Goal: Task Accomplishment & Management: Manage account settings

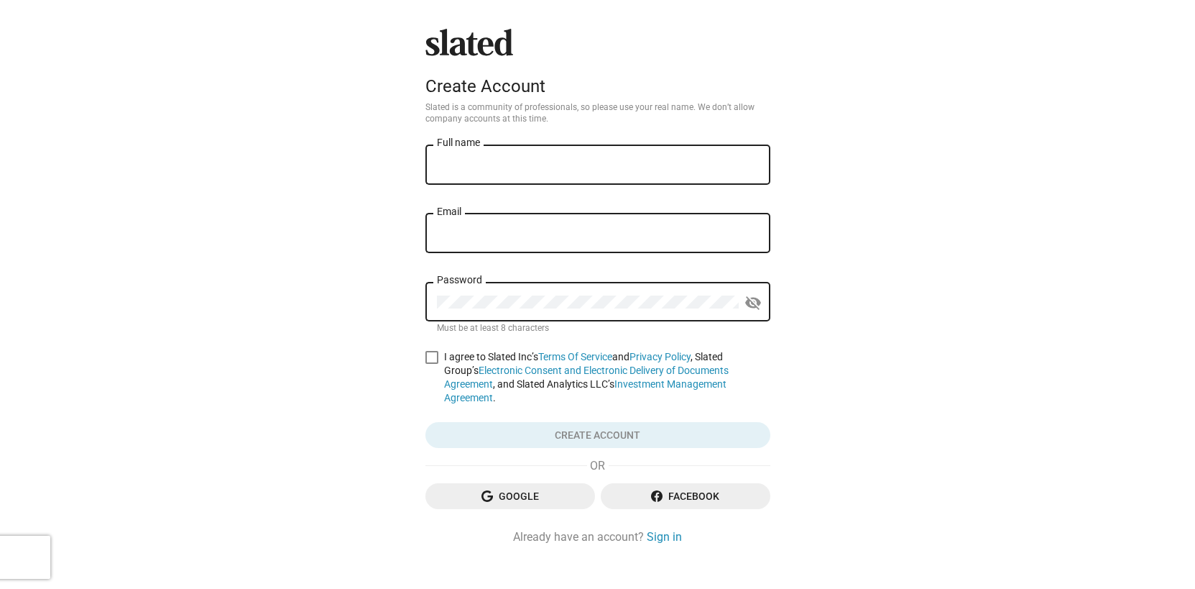
click at [502, 160] on input "Full name" at bounding box center [598, 165] width 322 height 13
type input "Balaji Polepalli Ramesh"
type input "balaji288@gmail.com"
click at [432, 358] on span at bounding box center [431, 357] width 13 height 13
click at [432, 364] on input "I agree to Slated Inc’s Terms Of Service and Privacy Policy , Slated Group’s El…" at bounding box center [431, 364] width 1 height 1
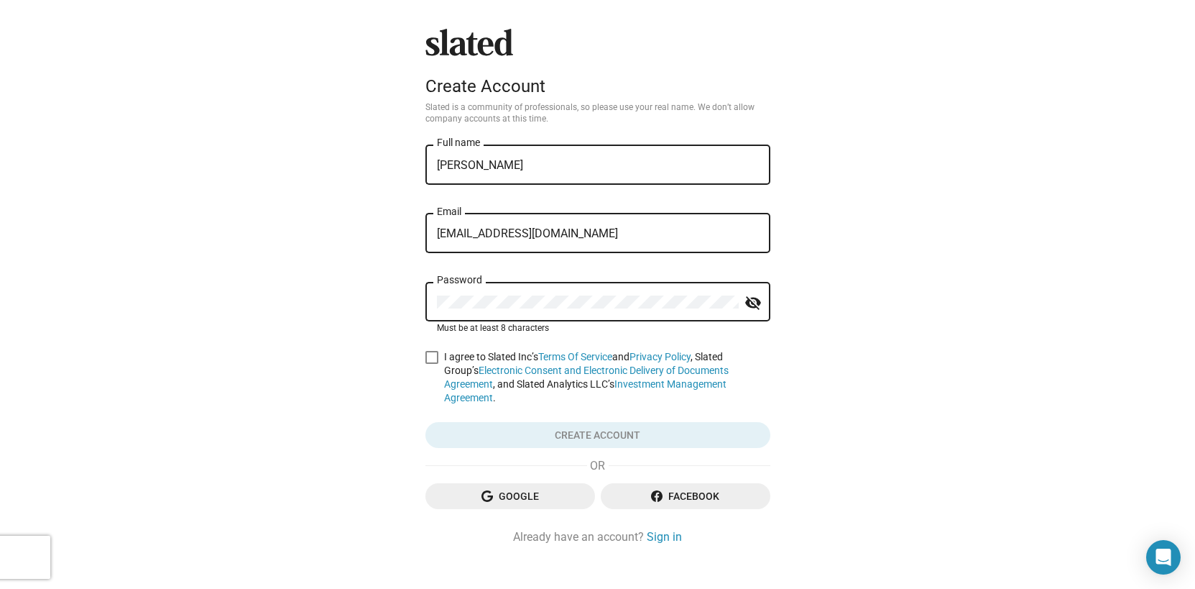
checkbox input "true"
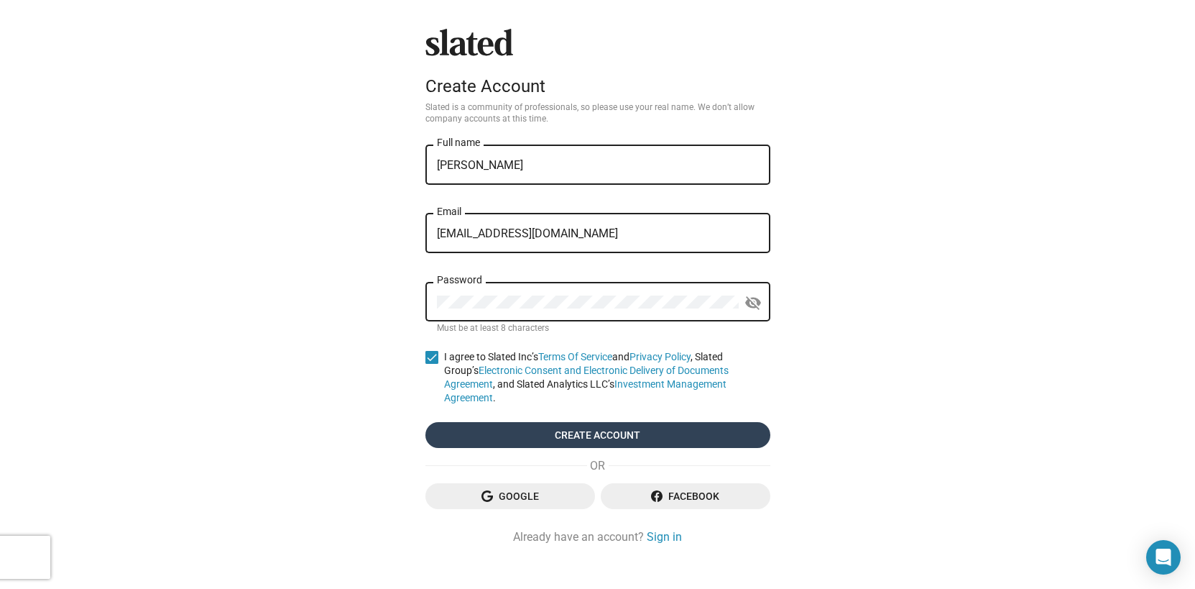
click at [612, 426] on span "Create account" at bounding box center [598, 435] width 322 height 26
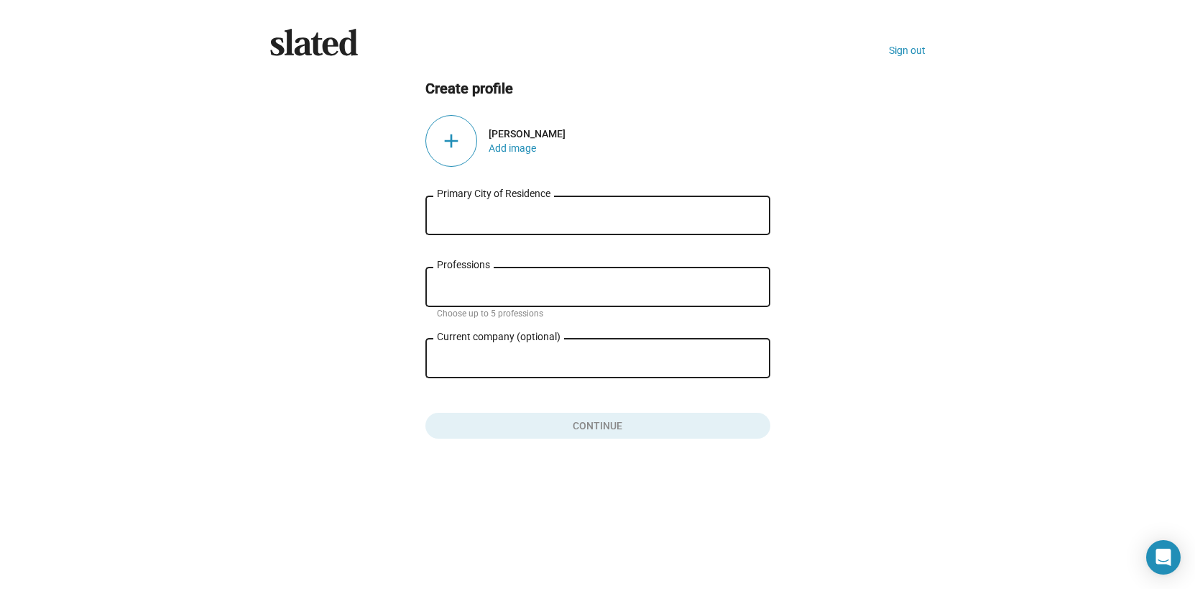
click at [510, 226] on div "Primary City of Residence" at bounding box center [598, 214] width 322 height 42
click at [516, 221] on input "Primary City of Residence" at bounding box center [598, 215] width 322 height 13
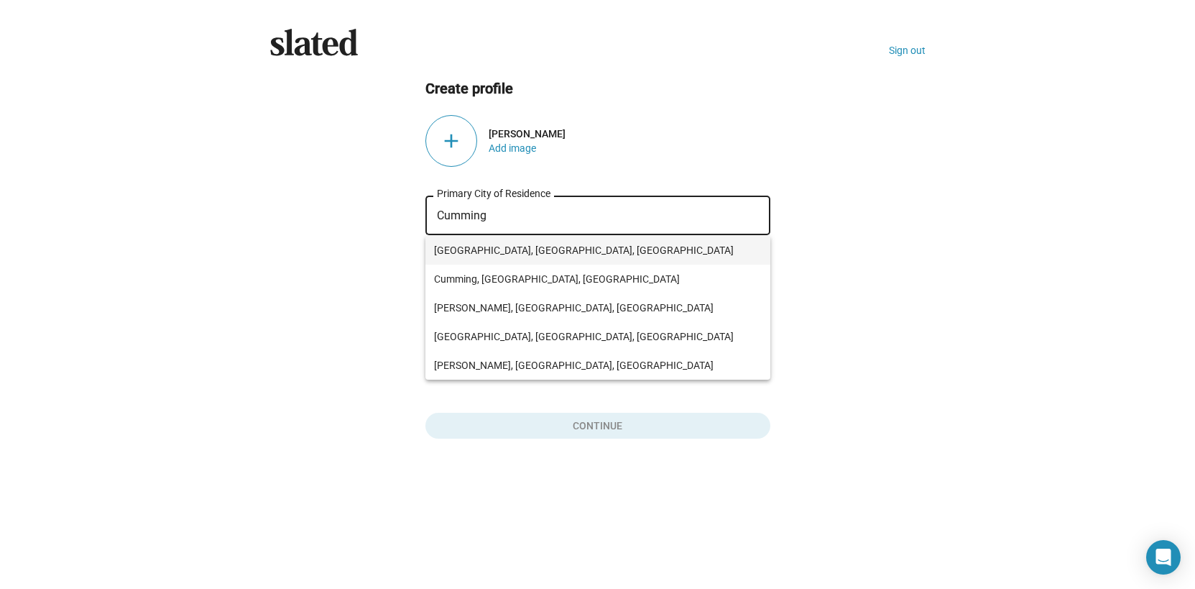
click at [505, 244] on span "Cumming, GA, USA" at bounding box center [598, 250] width 328 height 29
type input "Cumming, GA, USA"
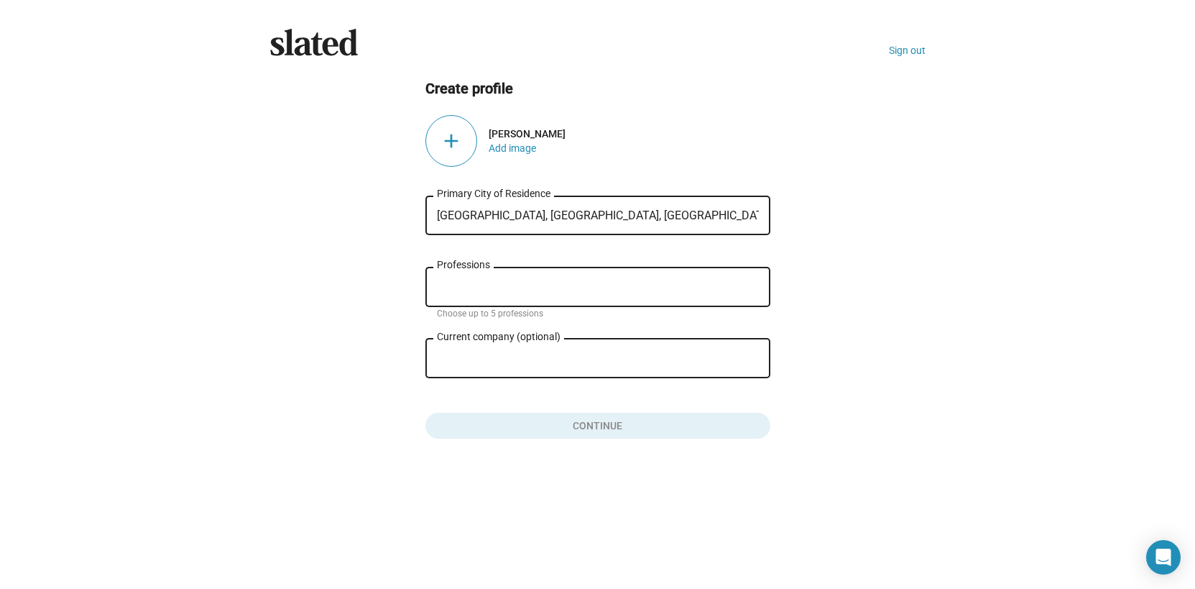
click at [505, 279] on div "Professions" at bounding box center [598, 285] width 322 height 42
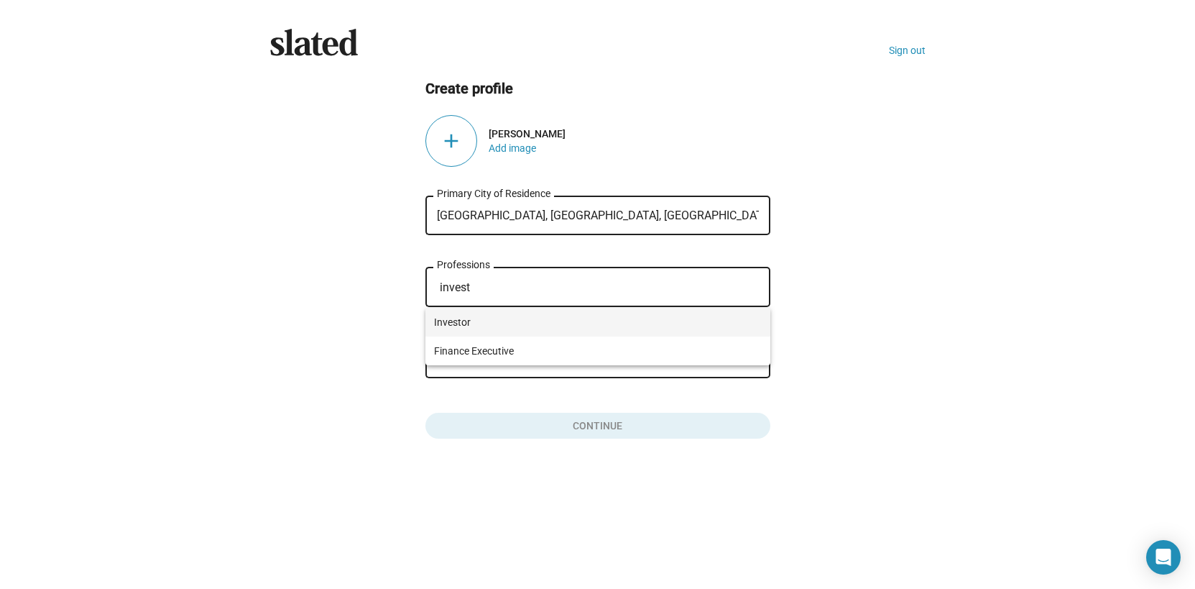
type input "invest"
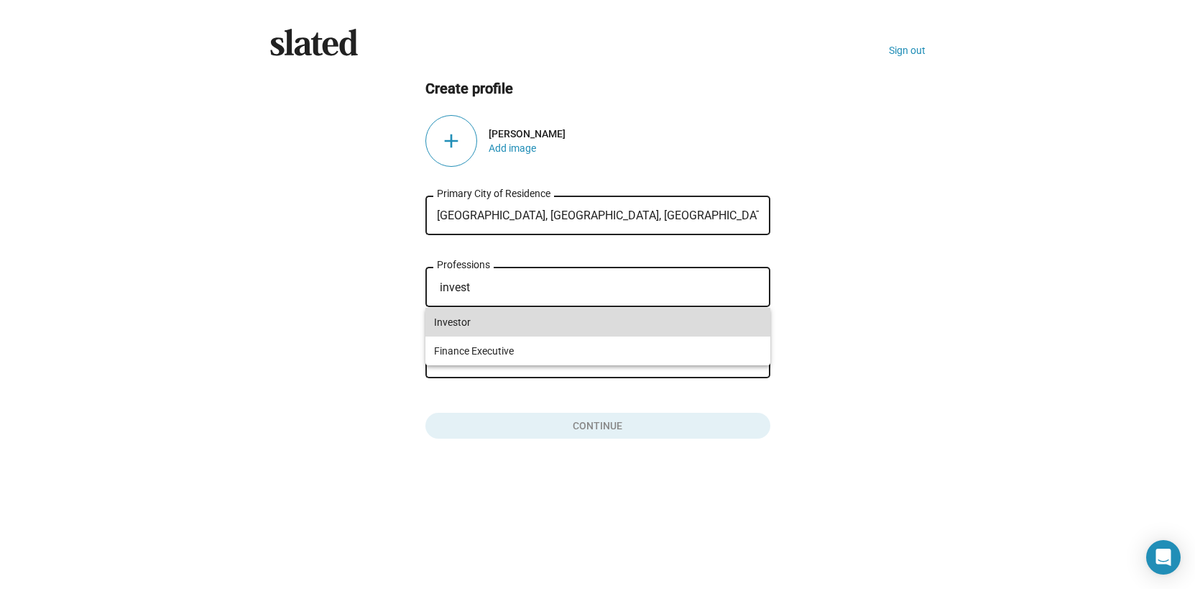
click at [472, 324] on span "Investor" at bounding box center [598, 322] width 328 height 29
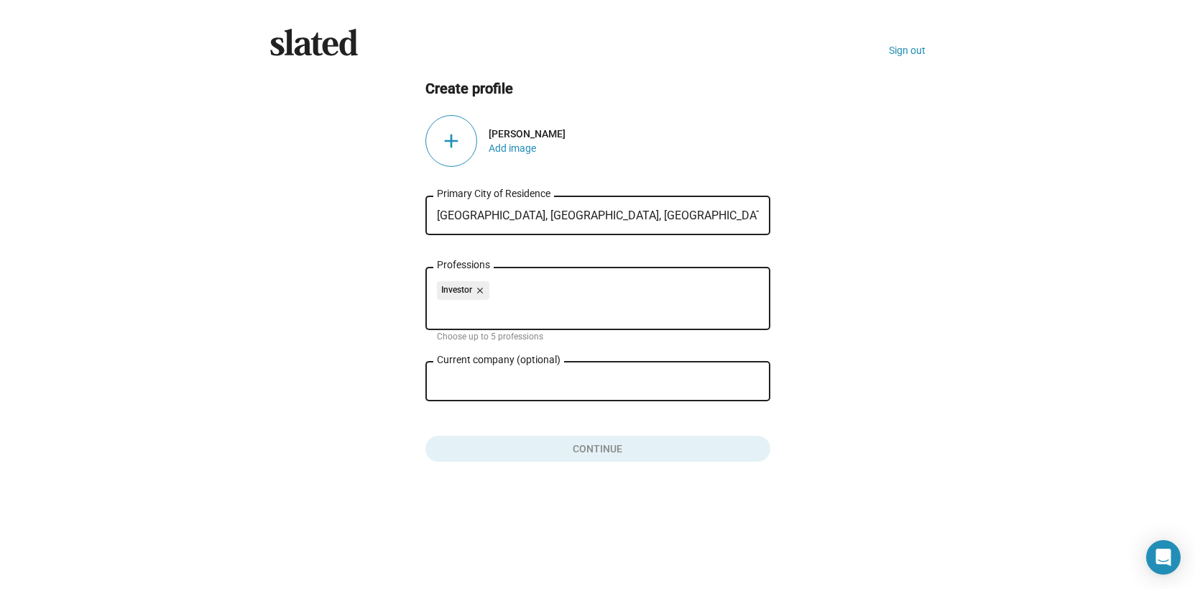
click at [676, 430] on div "Cumming, GA, USA Primary City of Residence Investor close Professions Choose up…" at bounding box center [597, 326] width 345 height 272
click at [634, 442] on button "Click here to validate form" at bounding box center [597, 446] width 345 height 32
click at [456, 136] on div "add" at bounding box center [451, 141] width 52 height 52
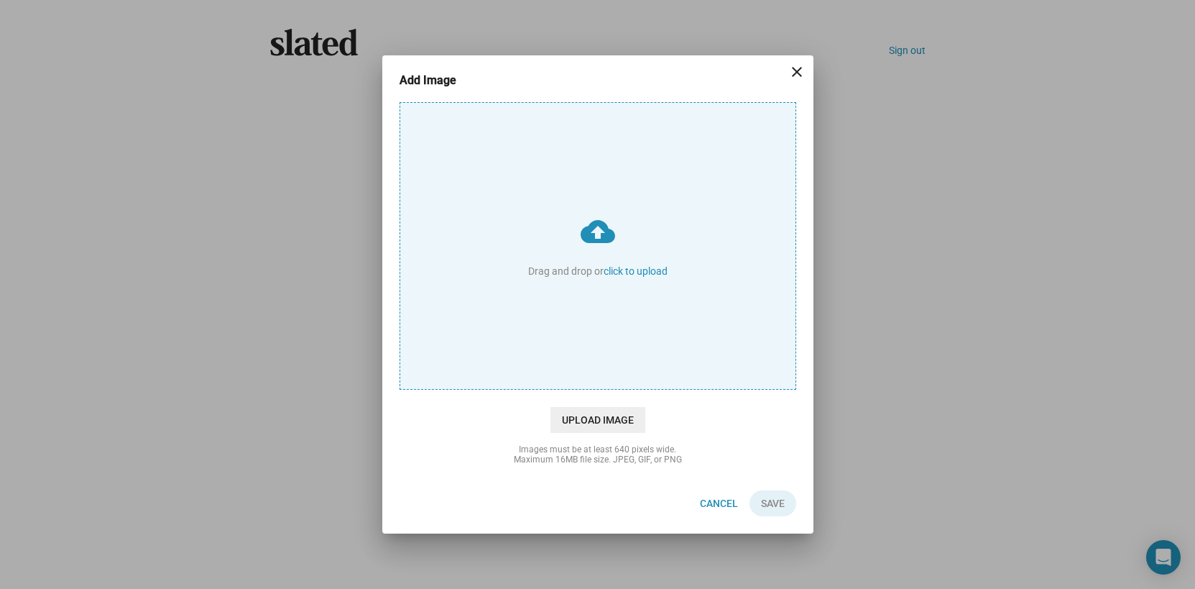
type input "C:\fakepath\1517707059429.jpeg"
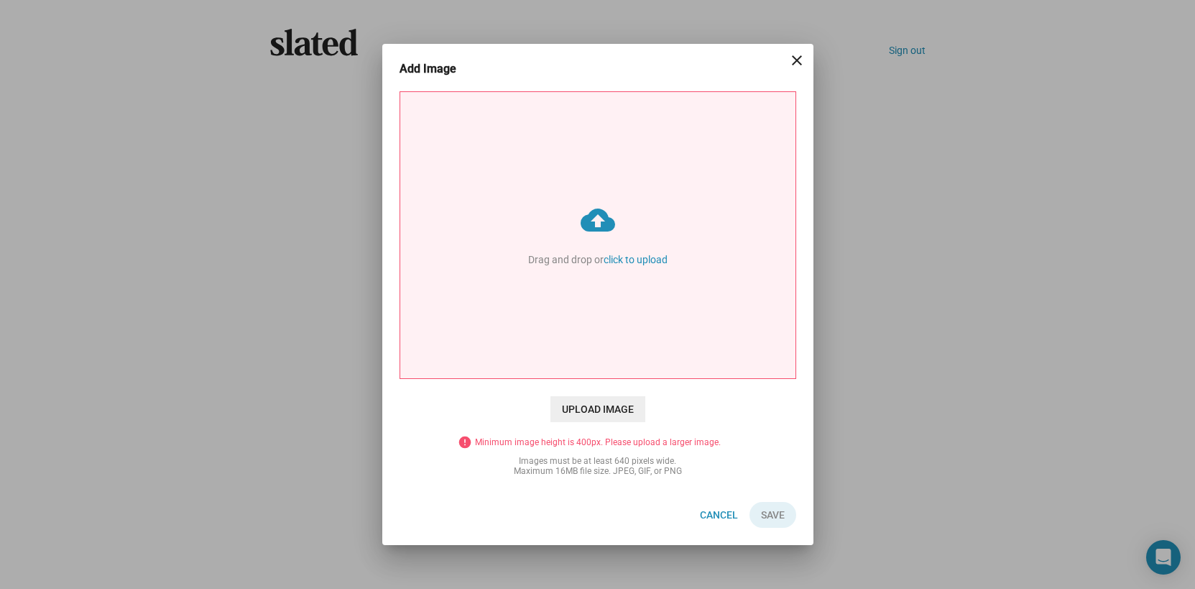
type input "C:\fakepath\IMG_3260.jpg"
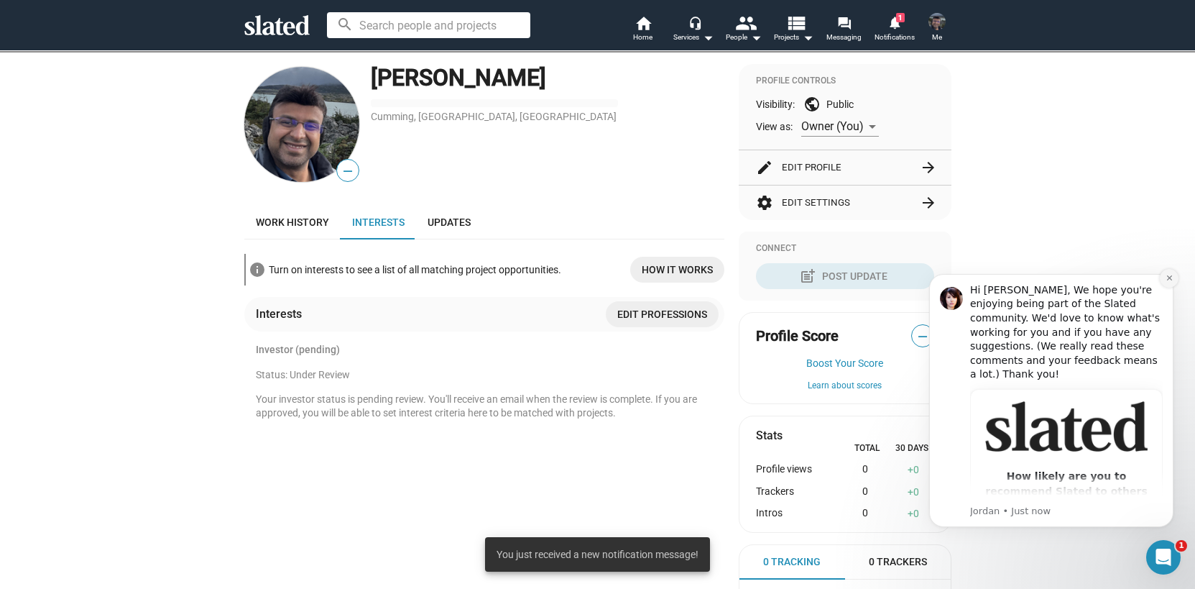
click at [1161, 281] on button "Dismiss notification" at bounding box center [1169, 278] width 19 height 19
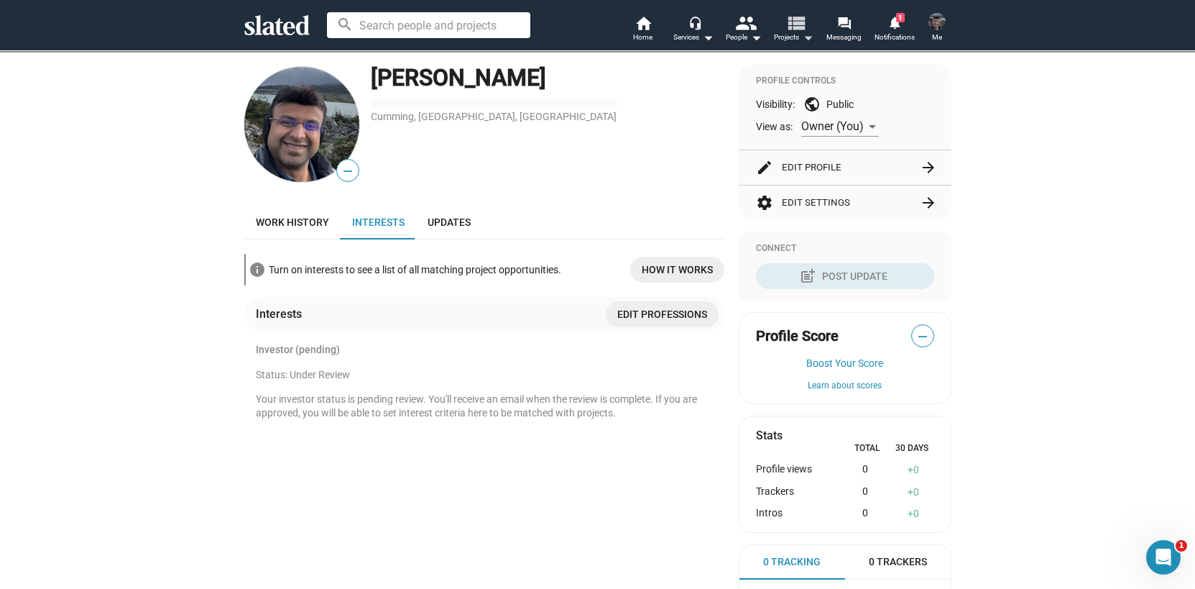
click at [798, 33] on mat-icon "view_list" at bounding box center [795, 22] width 21 height 21
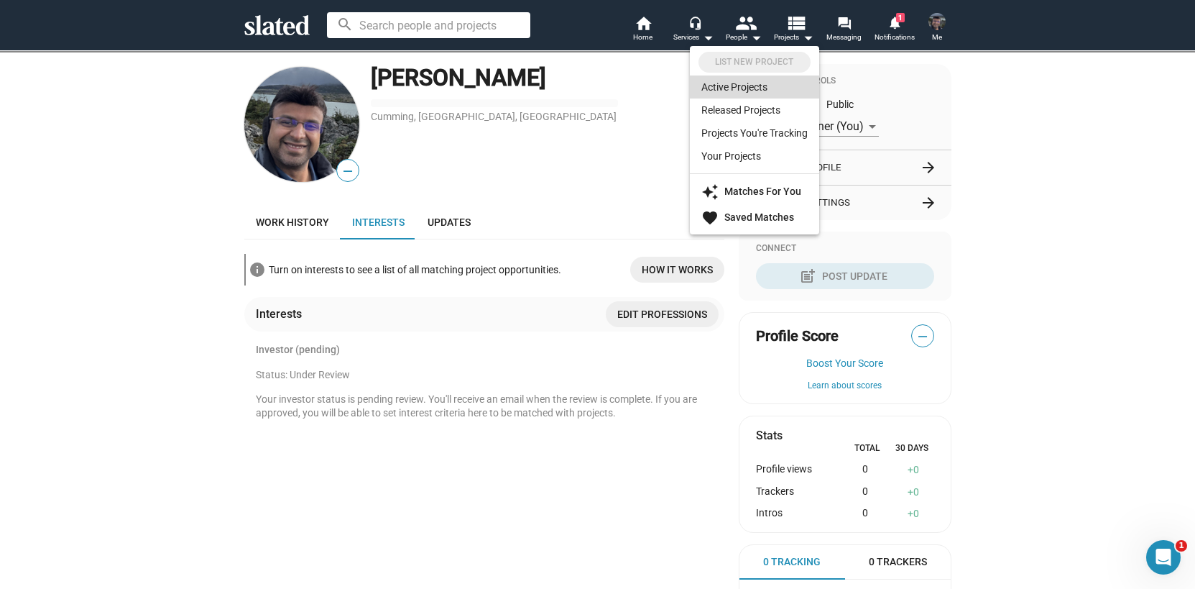
click at [747, 86] on link "Active Projects" at bounding box center [754, 86] width 129 height 23
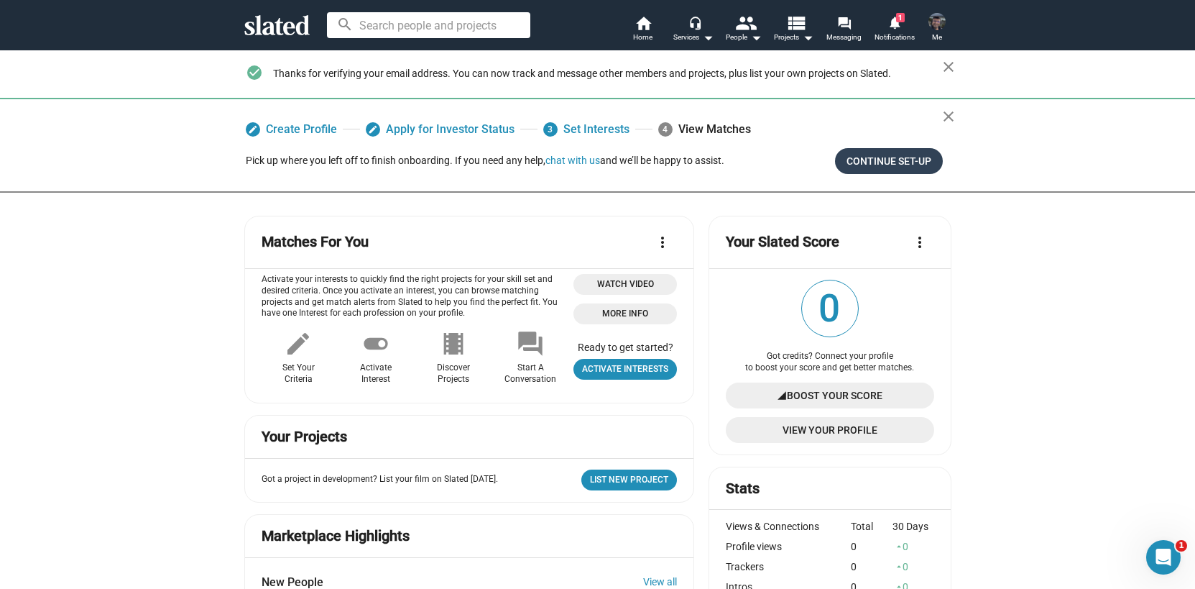
click at [889, 167] on span "Continue Set-up" at bounding box center [889, 161] width 85 height 26
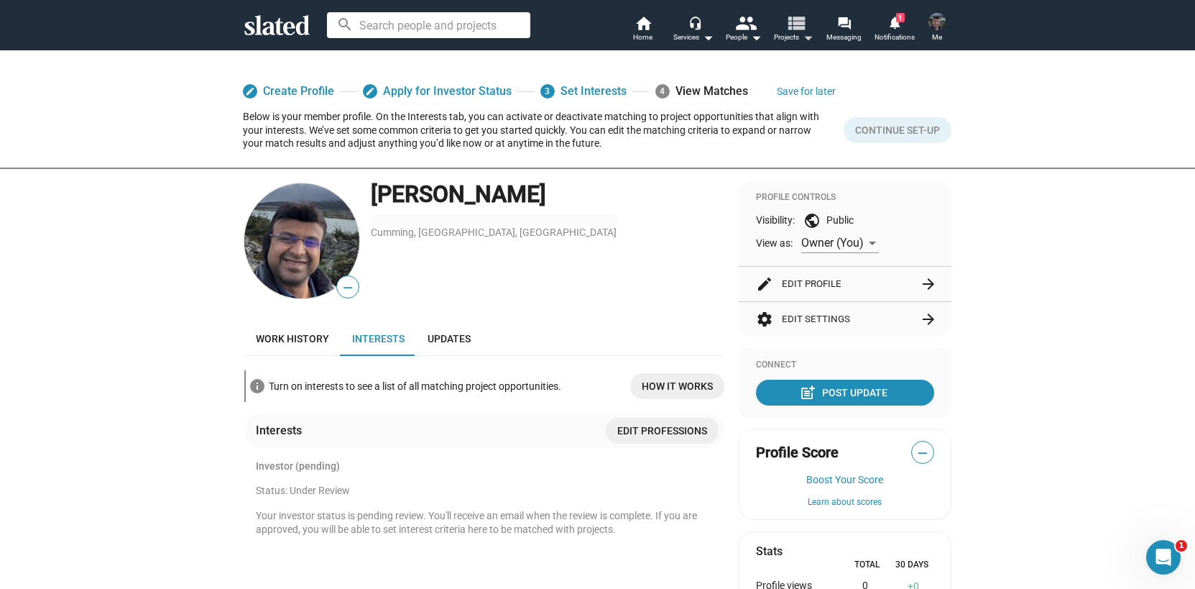
click at [786, 34] on span "Projects arrow_drop_down" at bounding box center [794, 37] width 40 height 17
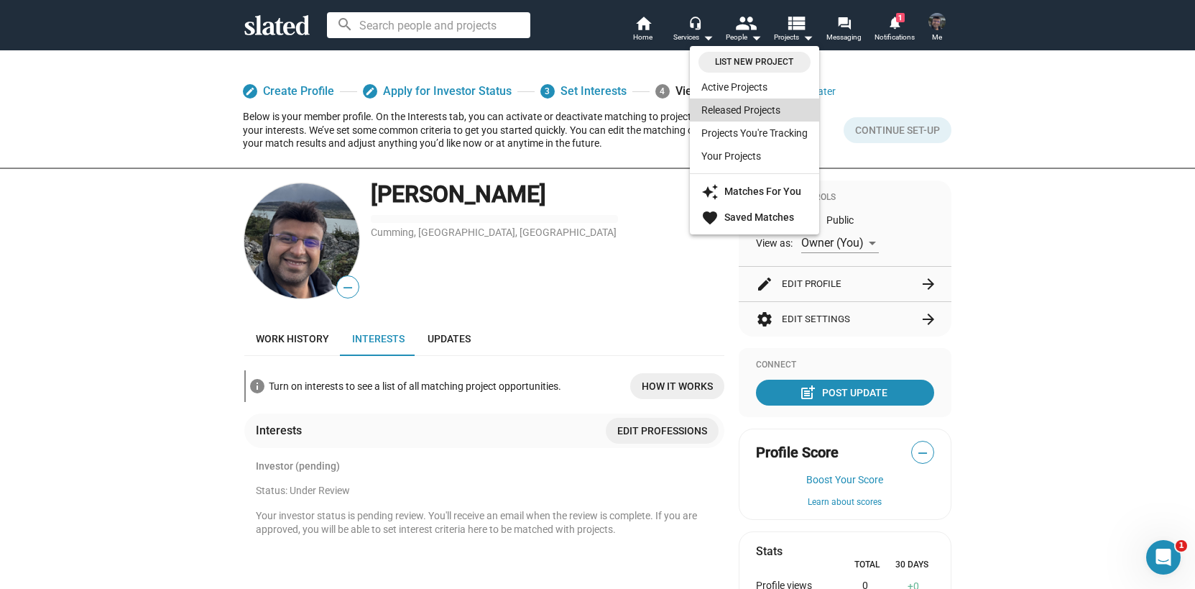
click at [725, 98] on link "Released Projects" at bounding box center [754, 109] width 129 height 23
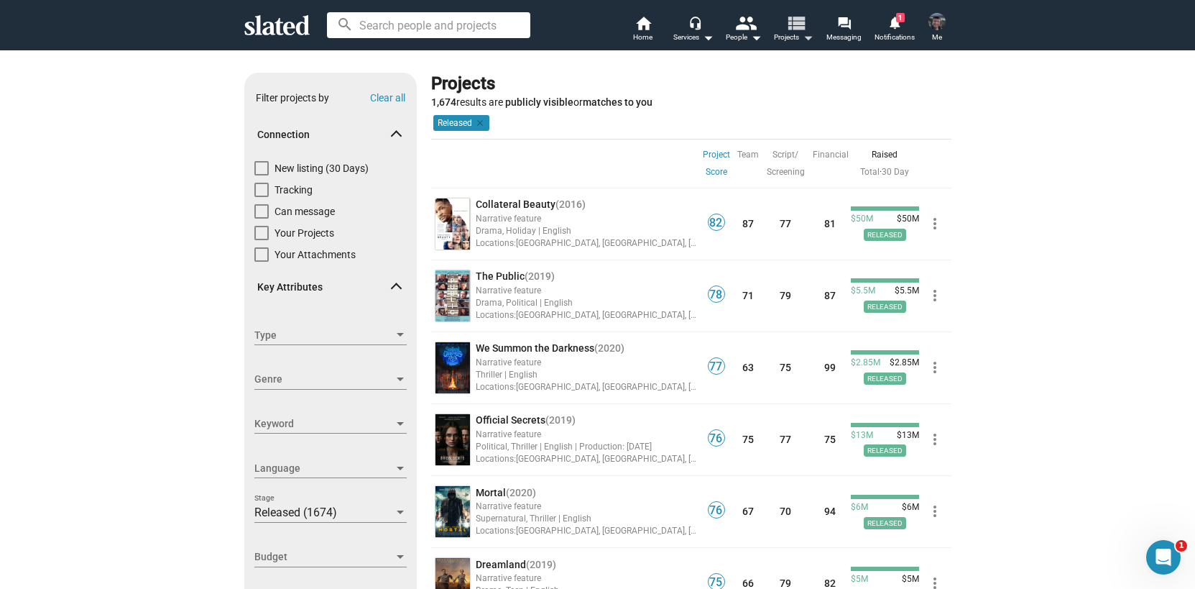
click at [795, 29] on mat-icon "view_list" at bounding box center [795, 22] width 21 height 21
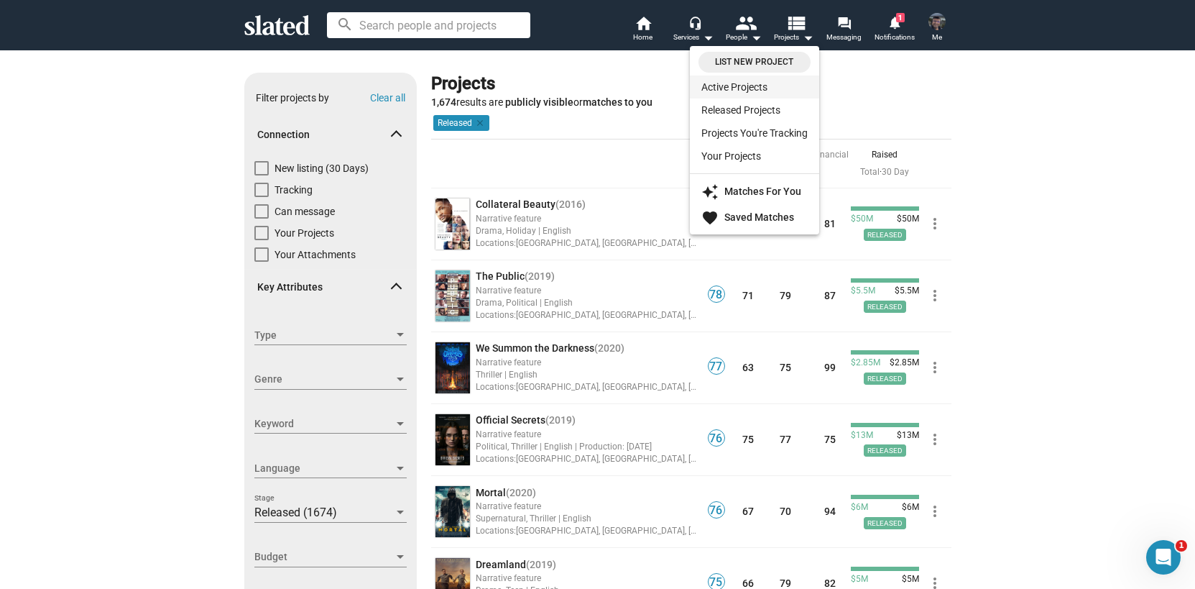
click at [768, 82] on link "Active Projects" at bounding box center [754, 86] width 129 height 23
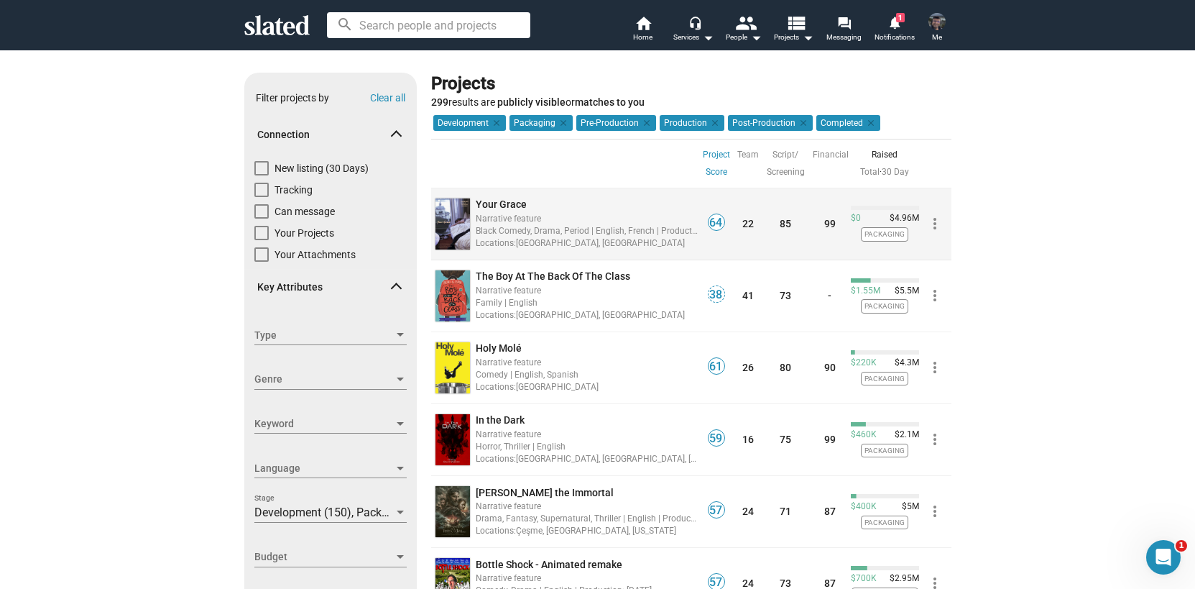
click at [523, 241] on div "Locations: France, United States" at bounding box center [587, 243] width 222 height 14
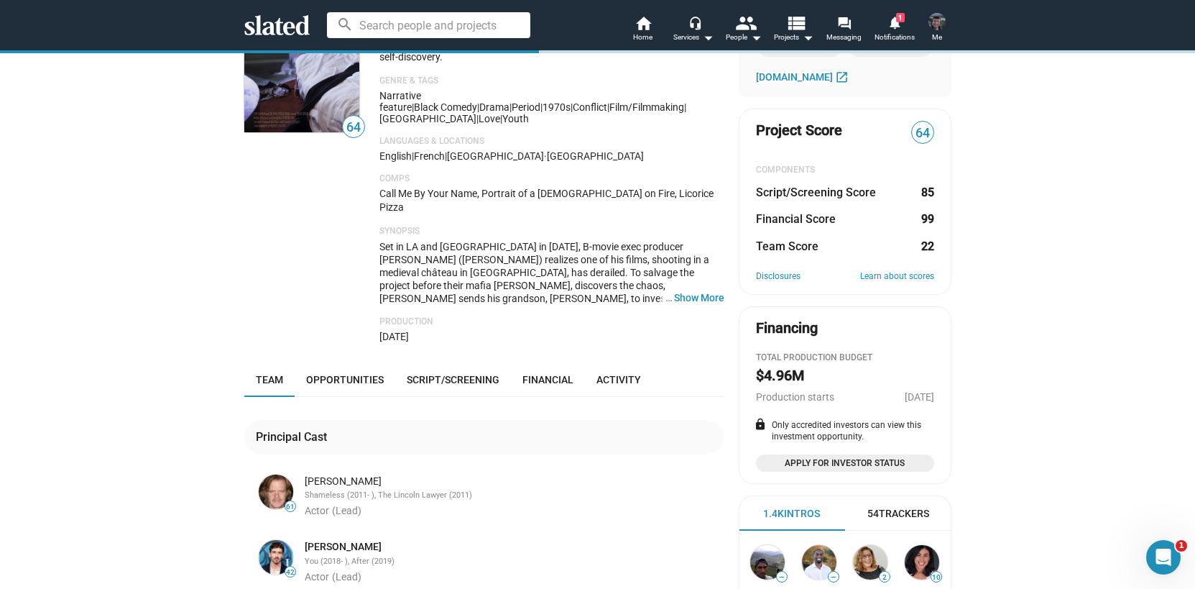
scroll to position [113, 0]
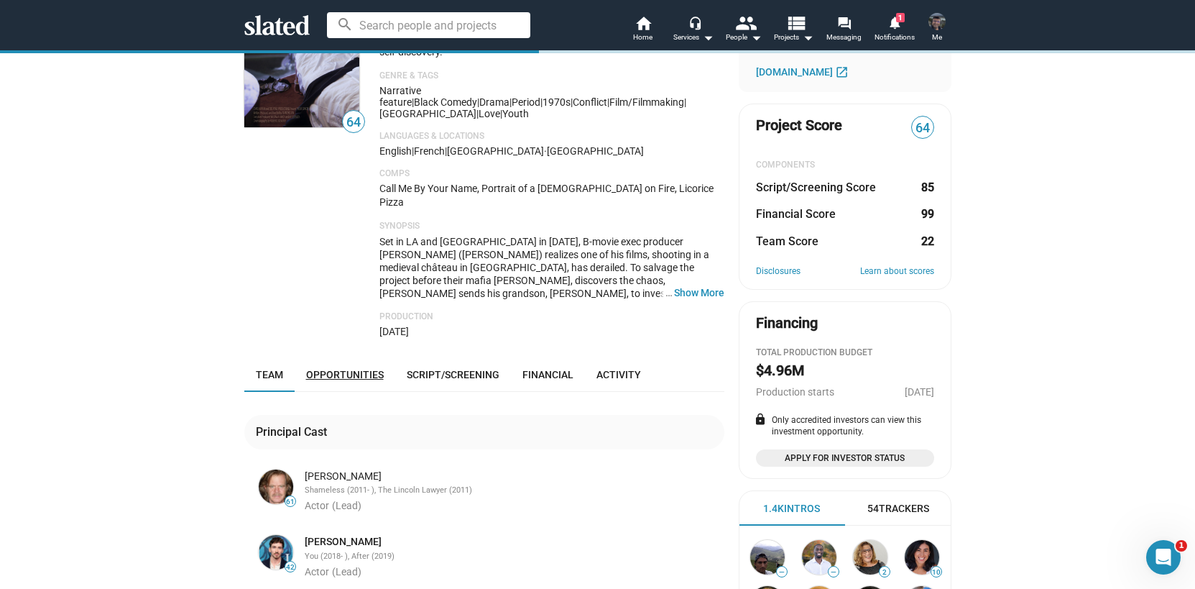
click at [342, 369] on span "Opportunities" at bounding box center [345, 374] width 78 height 11
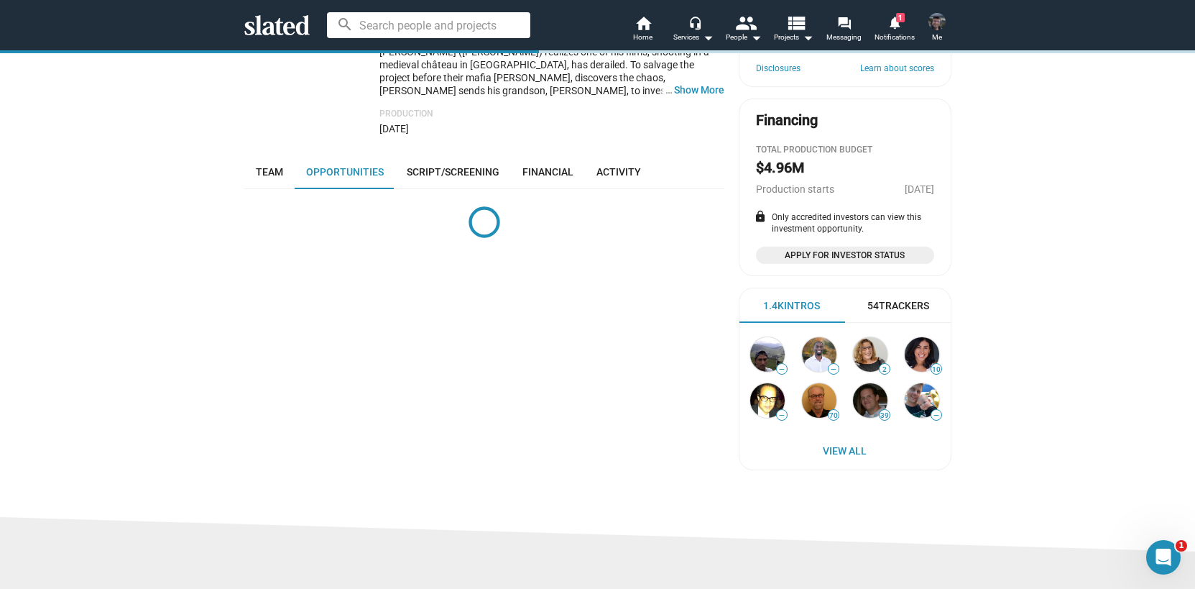
scroll to position [308, 0]
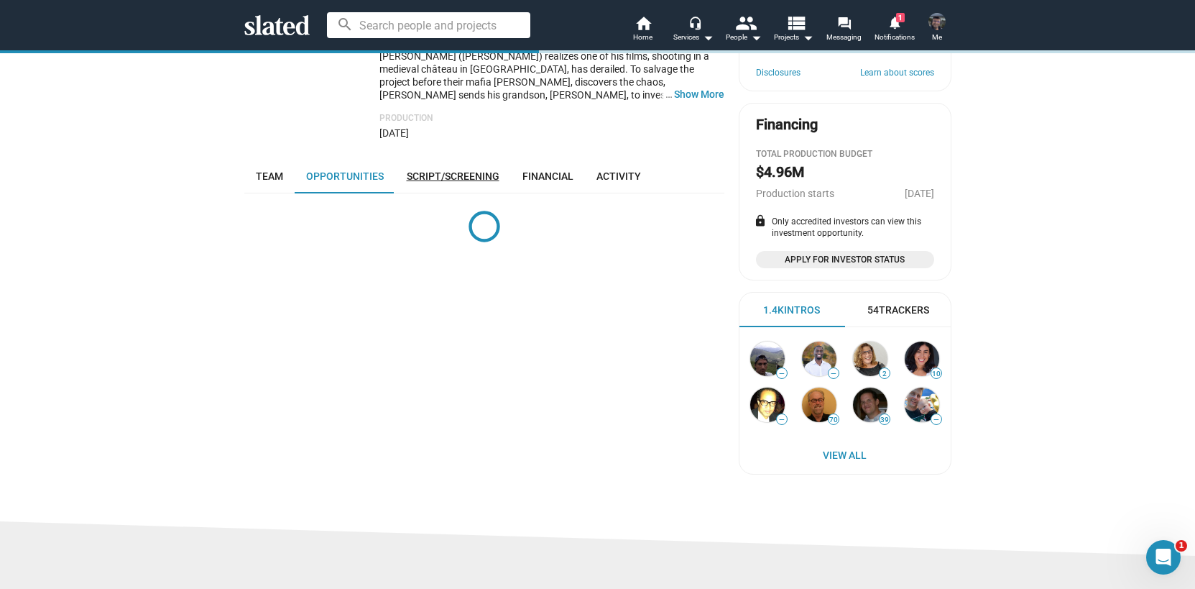
click at [445, 170] on span "Script/Screening" at bounding box center [453, 175] width 93 height 11
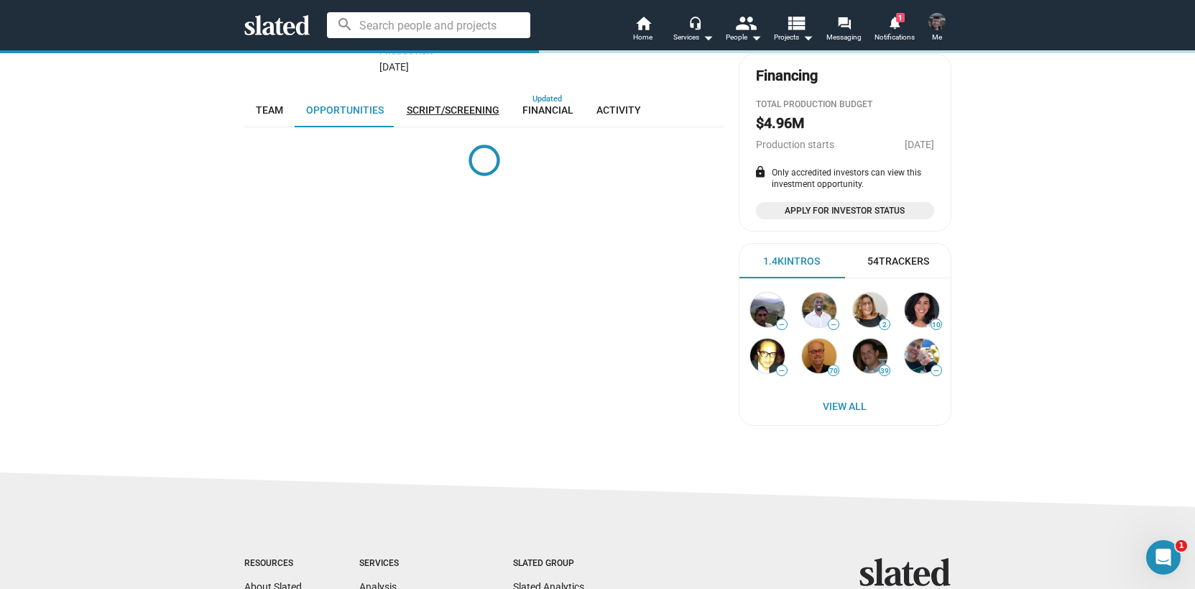
scroll to position [383, 0]
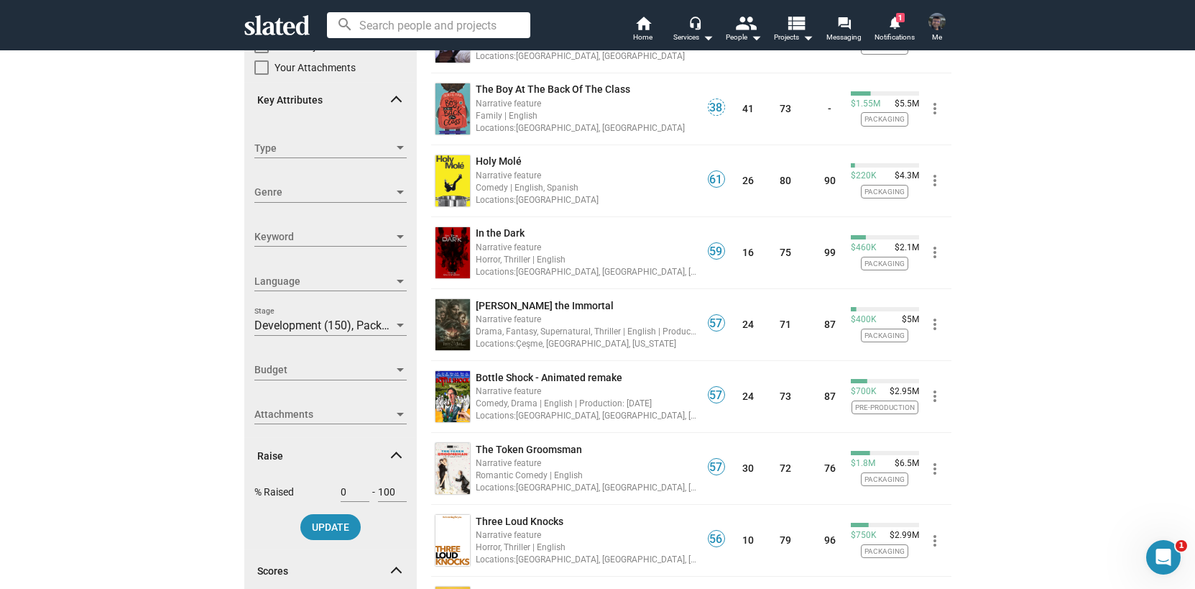
scroll to position [196, 0]
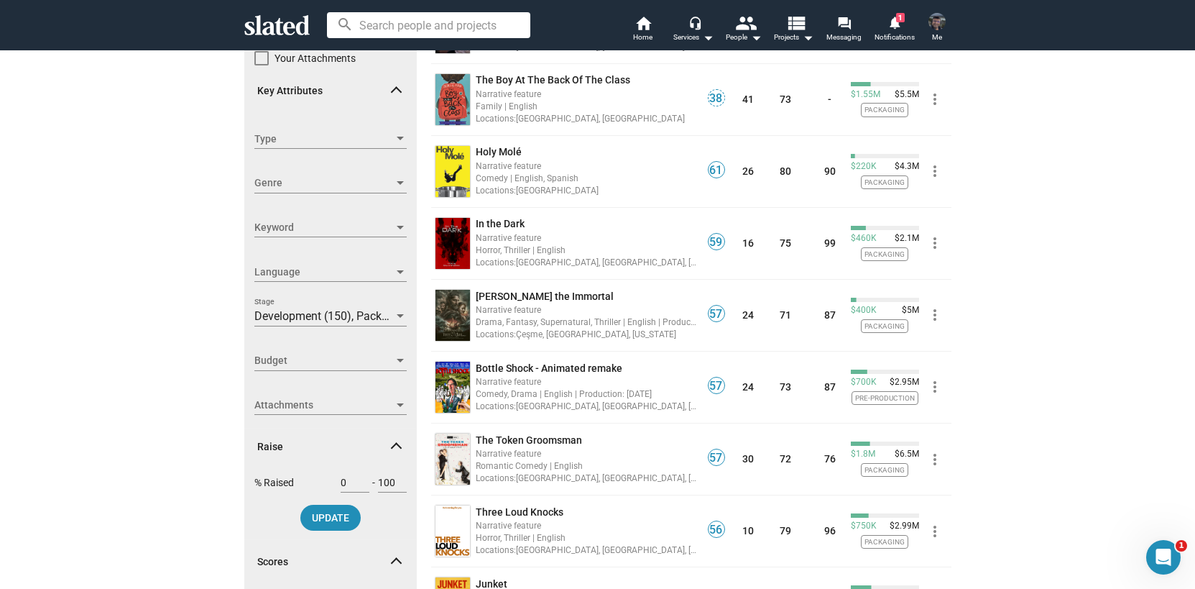
click at [390, 308] on div "Development (150), Packaging (111), Pre-Production (12), Production (14), Post-…" at bounding box center [330, 316] width 152 height 20
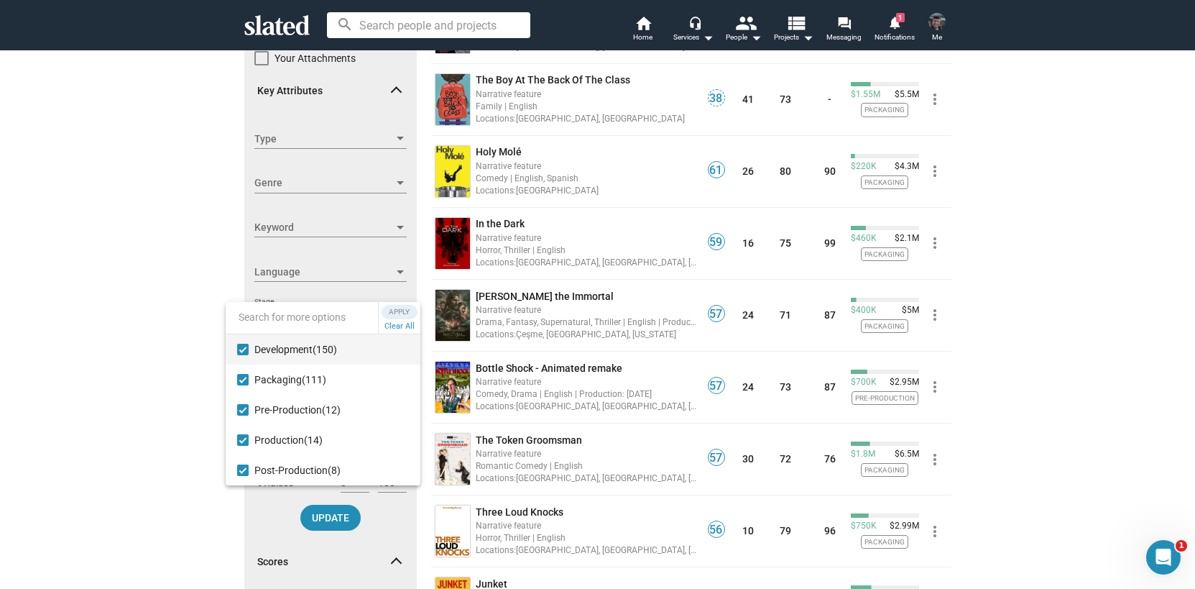
click at [243, 346] on mat-pseudo-checkbox at bounding box center [242, 349] width 11 height 11
click at [243, 374] on mat-pseudo-checkbox at bounding box center [242, 379] width 11 height 11
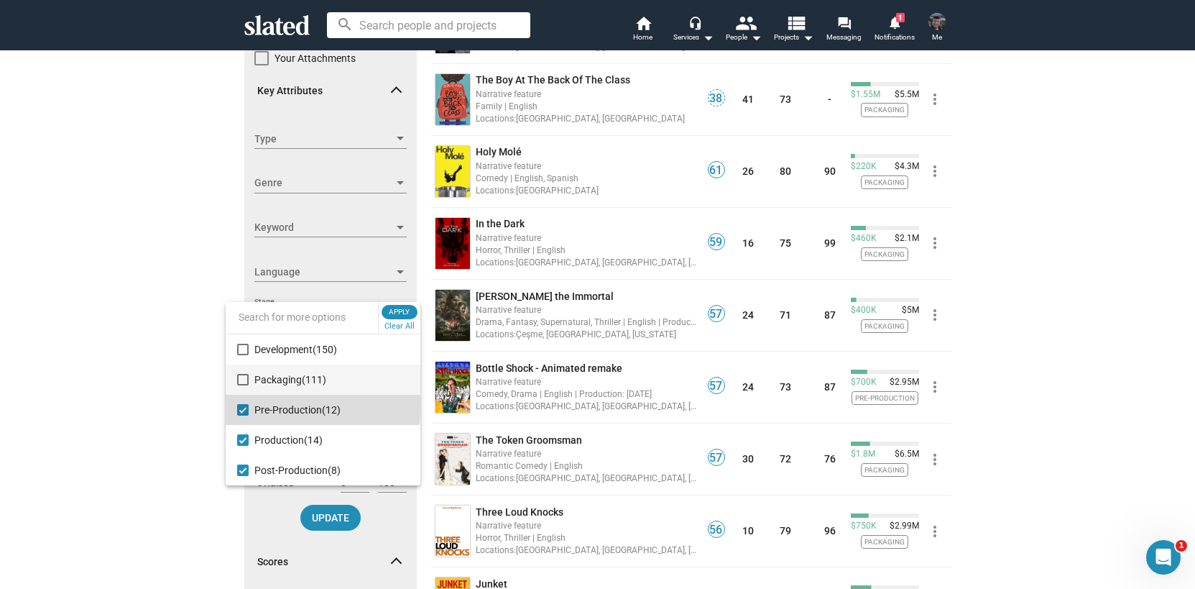
click at [241, 406] on mat-pseudo-checkbox at bounding box center [242, 409] width 11 height 11
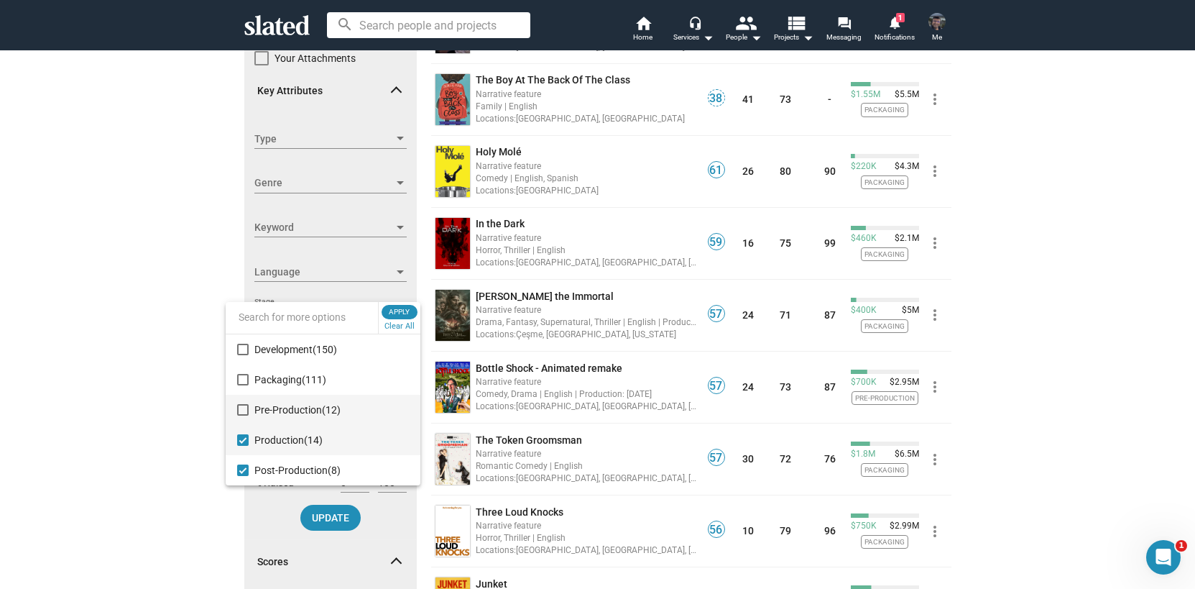
click at [242, 435] on mat-pseudo-checkbox at bounding box center [242, 439] width 11 height 11
click at [403, 306] on span "Apply" at bounding box center [400, 312] width 26 height 14
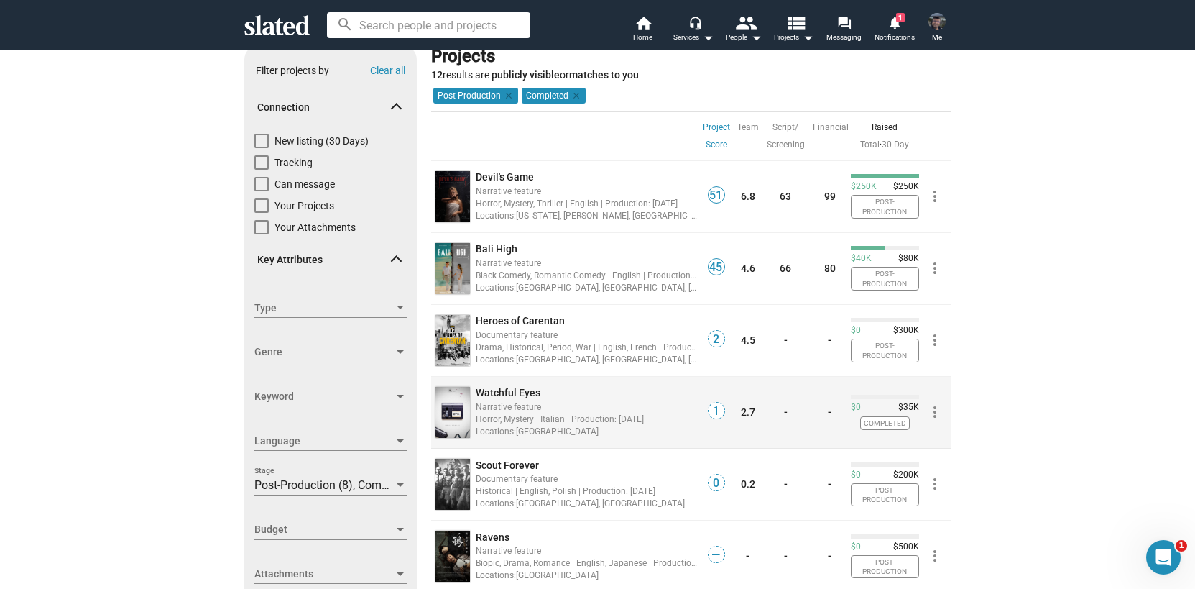
scroll to position [26, 0]
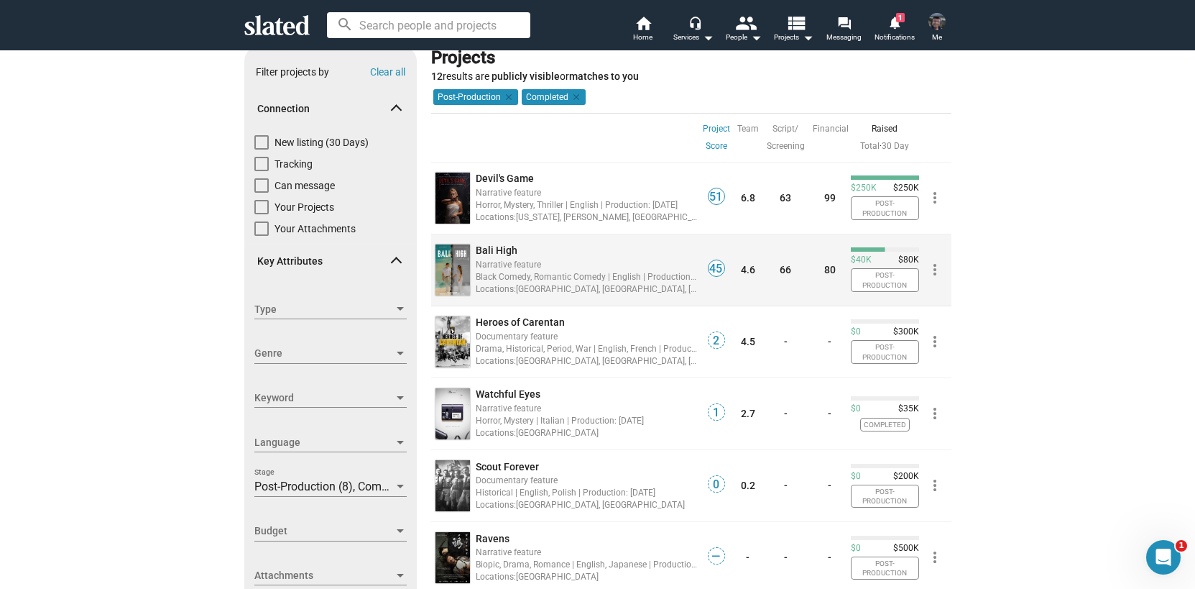
click at [530, 267] on div "Narrative feature" at bounding box center [587, 264] width 222 height 14
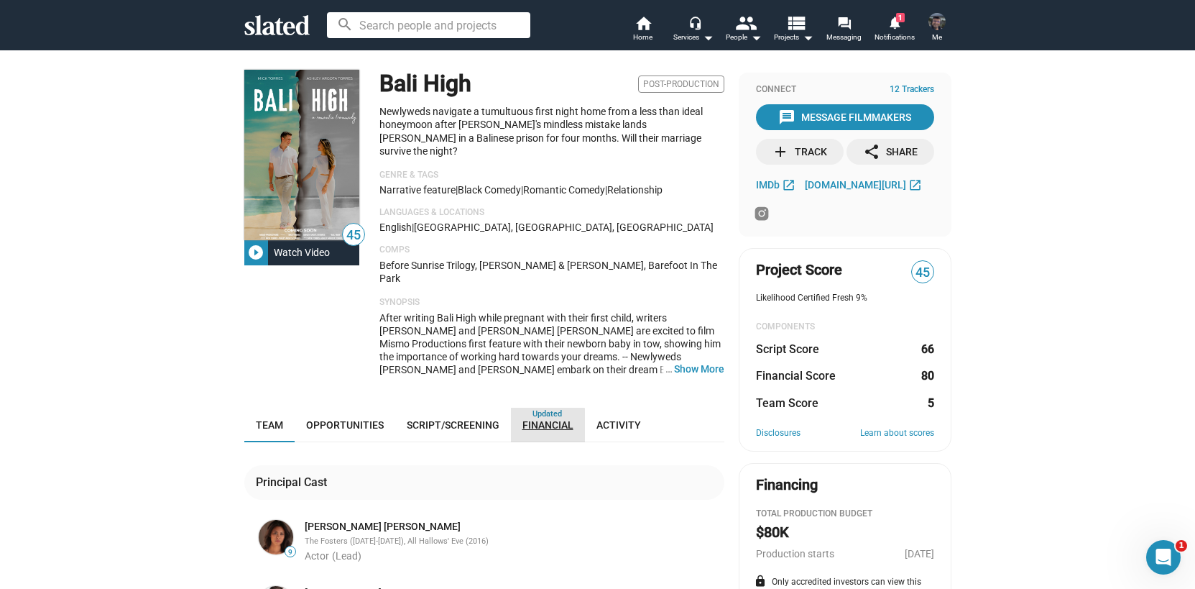
click at [540, 419] on span "Financial" at bounding box center [548, 424] width 51 height 11
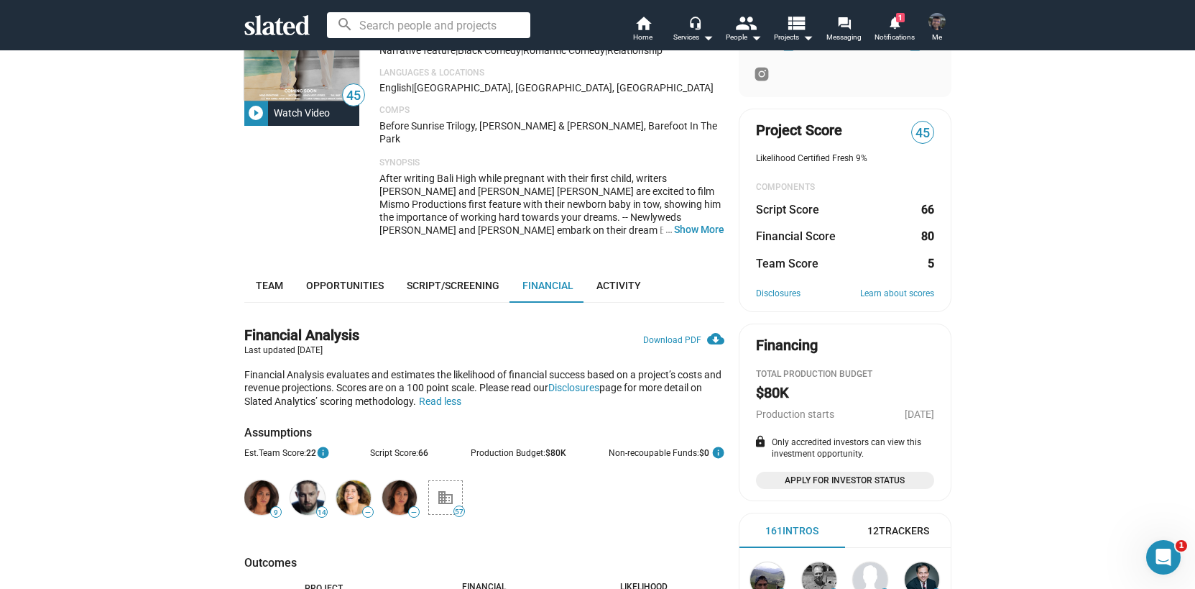
scroll to position [129, 0]
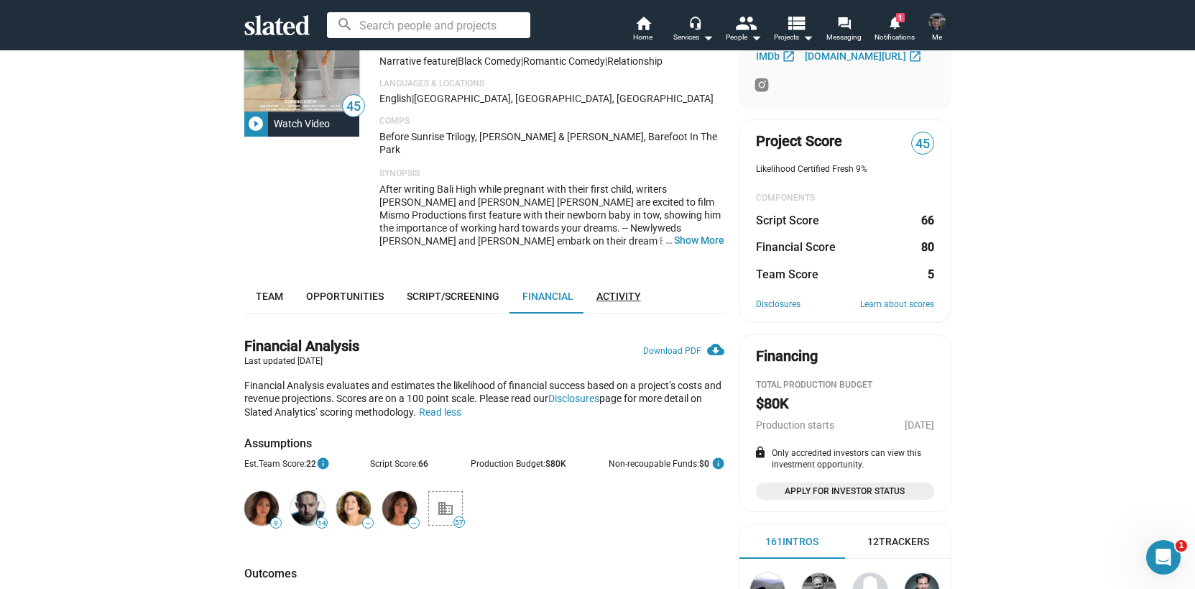
click at [620, 290] on span "Activity" at bounding box center [619, 295] width 45 height 11
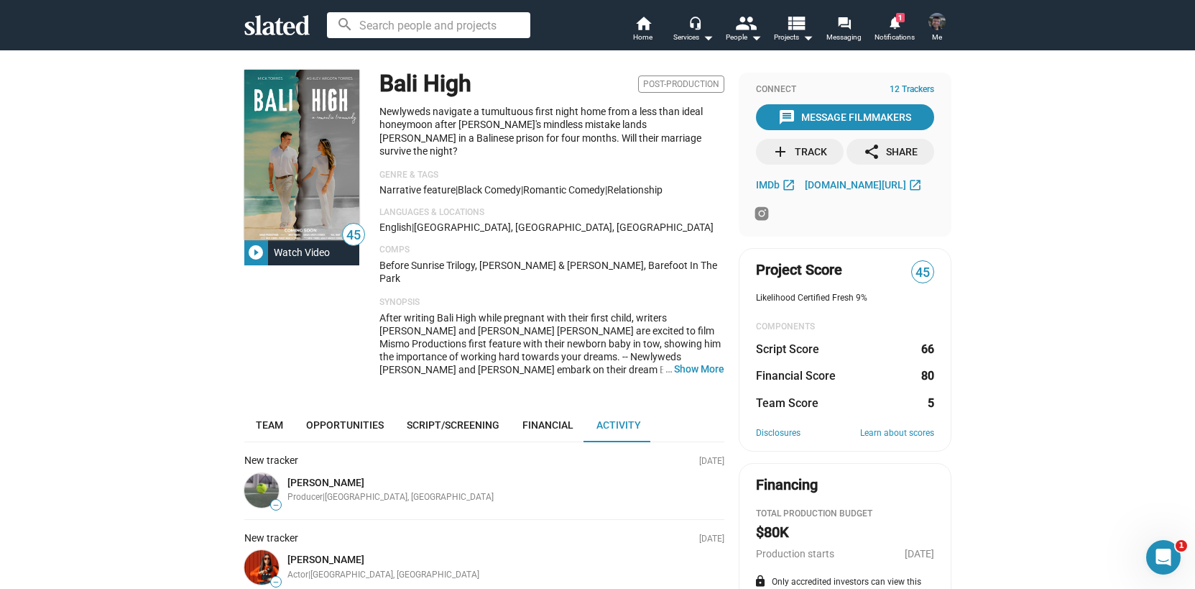
click at [259, 253] on mat-icon "play_circle_filled" at bounding box center [255, 252] width 17 height 17
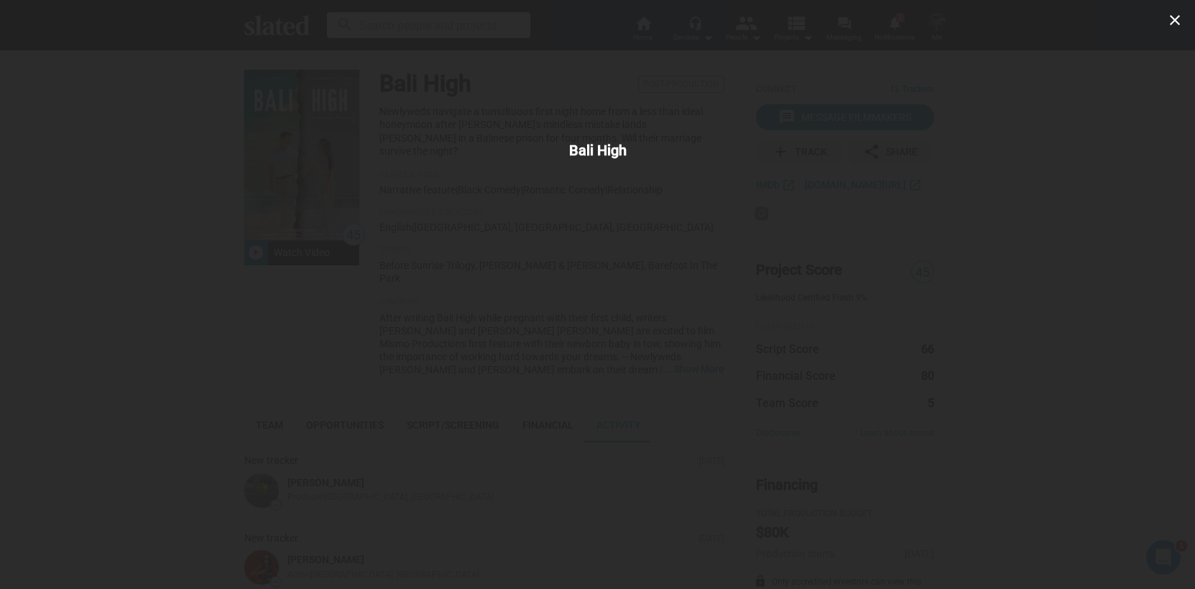
click at [920, 173] on div "close Bali High" at bounding box center [597, 294] width 1195 height 589
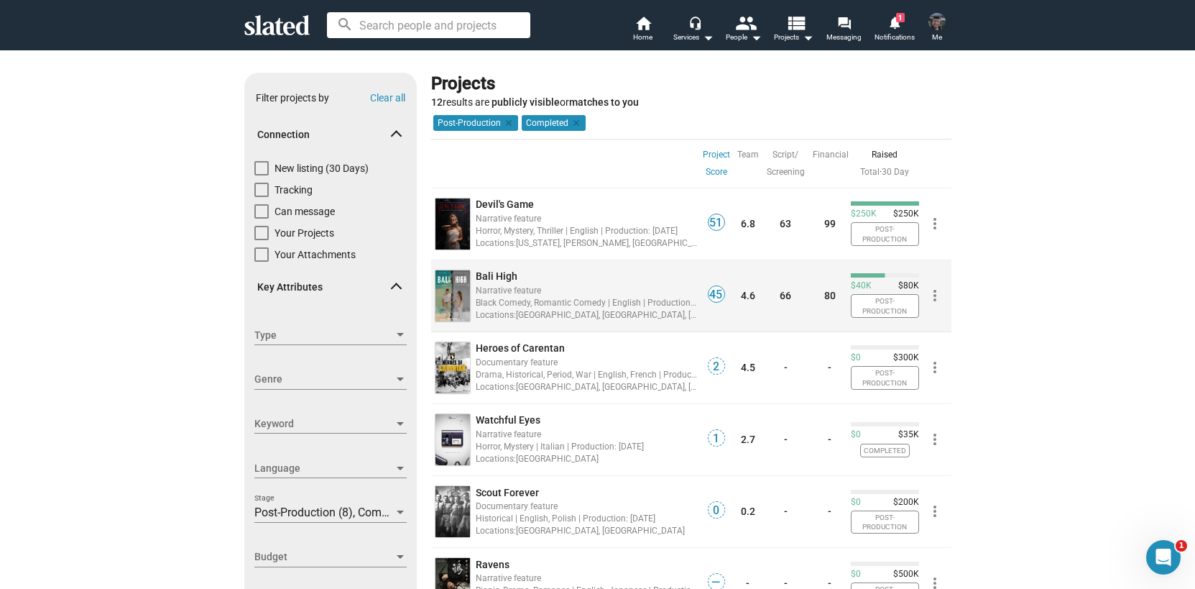
click at [935, 295] on mat-icon "more_vert" at bounding box center [934, 295] width 17 height 17
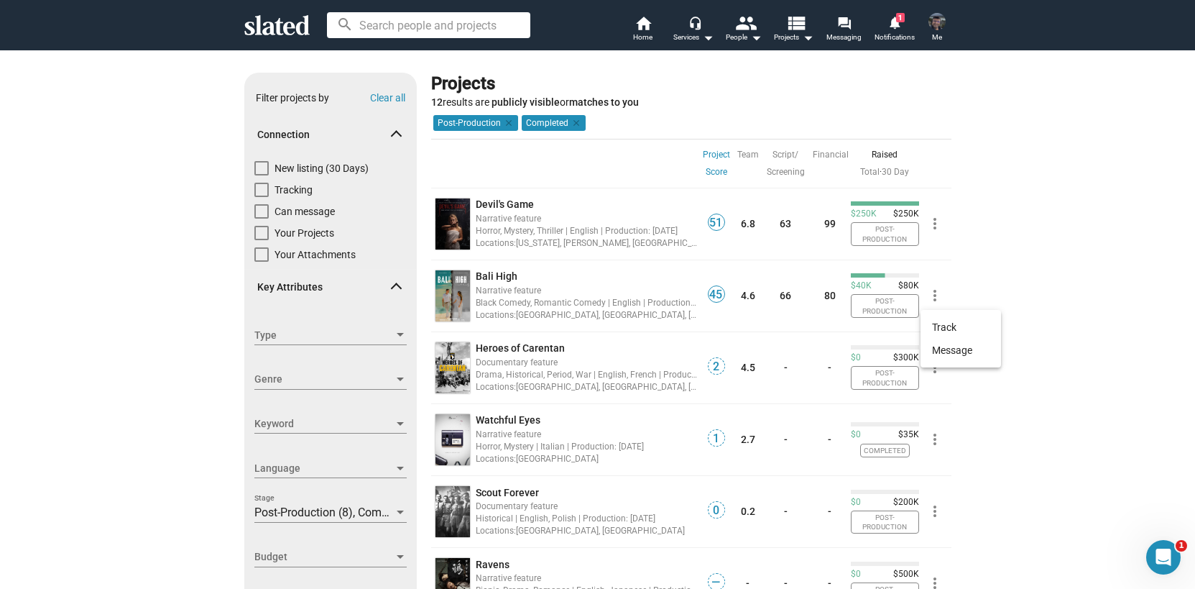
click at [1004, 247] on div at bounding box center [597, 294] width 1195 height 589
click at [571, 124] on mat-icon "clear" at bounding box center [575, 122] width 13 height 13
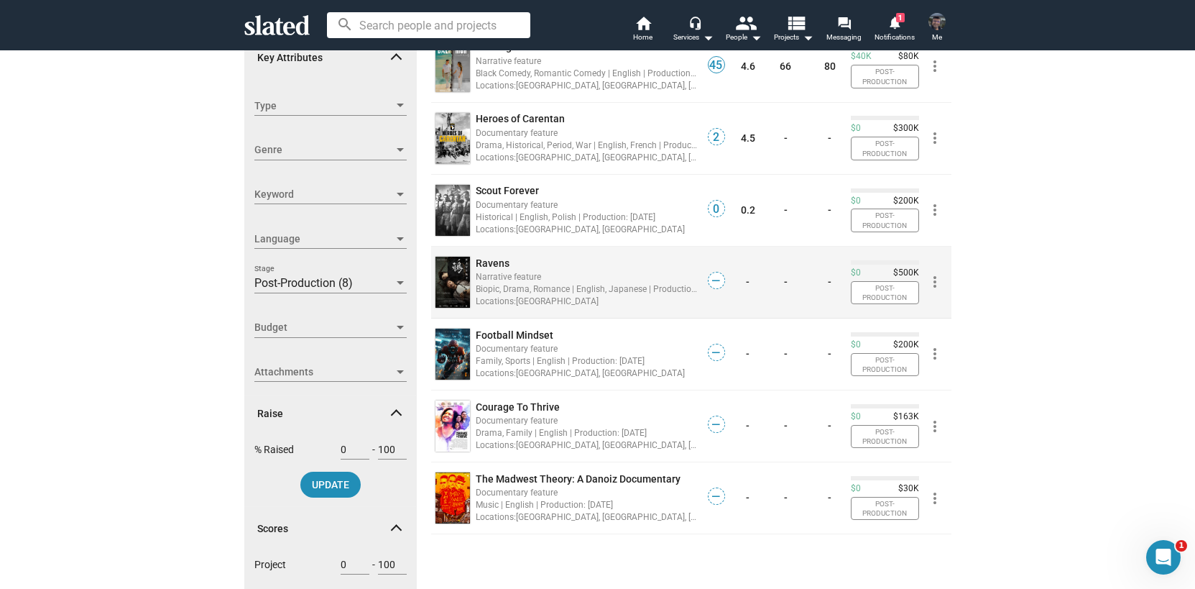
scroll to position [236, 0]
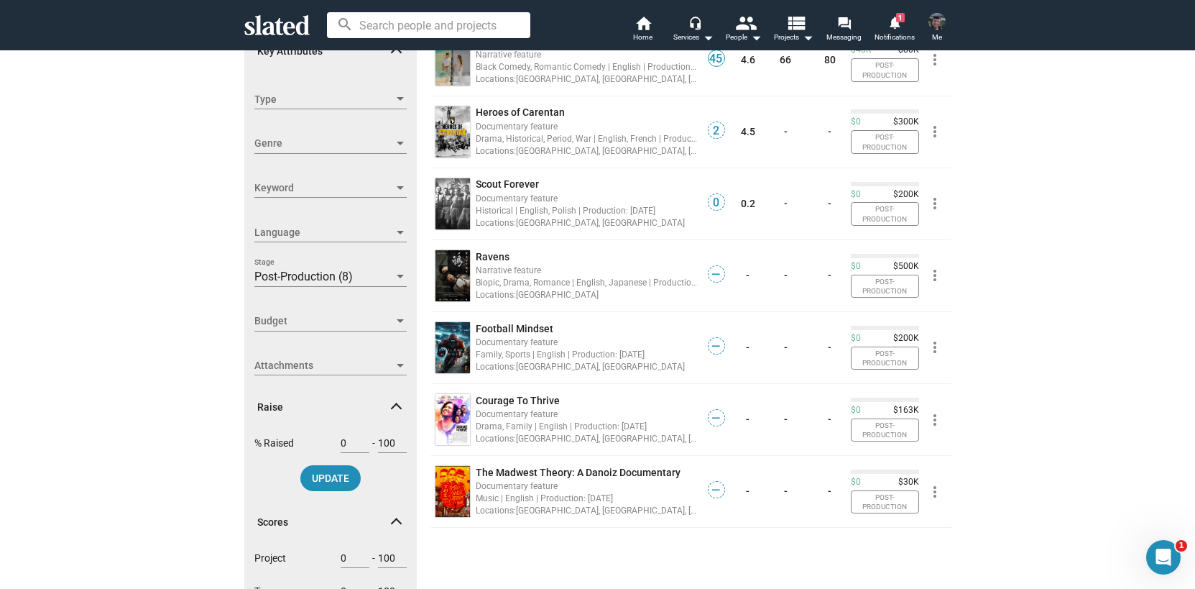
click at [398, 280] on div at bounding box center [400, 276] width 13 height 11
click at [400, 283] on button "Clear All" at bounding box center [400, 287] width 36 height 14
click at [146, 456] on div at bounding box center [597, 294] width 1195 height 589
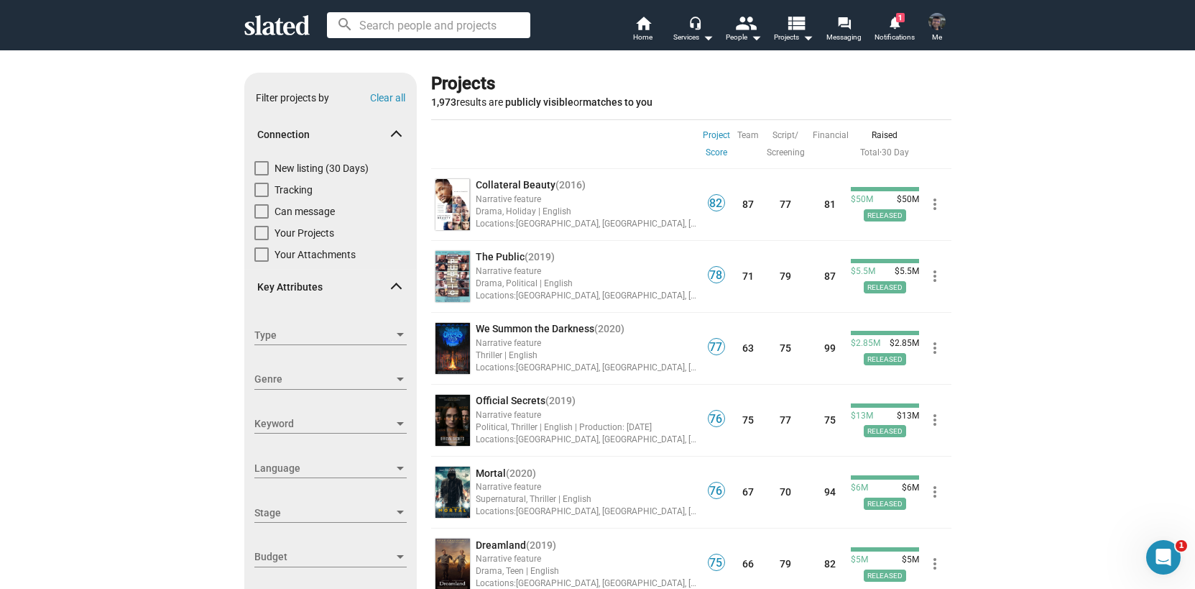
click at [256, 169] on span at bounding box center [261, 168] width 14 height 14
click at [261, 175] on input "New listing (30 Days)" at bounding box center [261, 175] width 1 height 1
checkbox input "true"
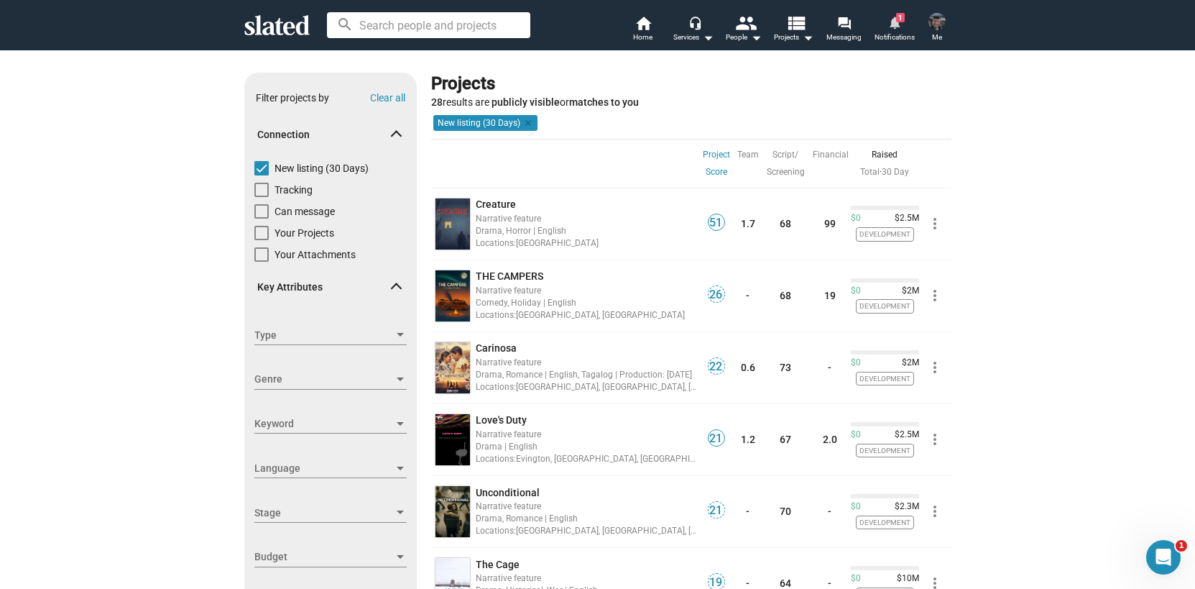
click at [897, 29] on mat-icon "notifications" at bounding box center [895, 22] width 14 height 14
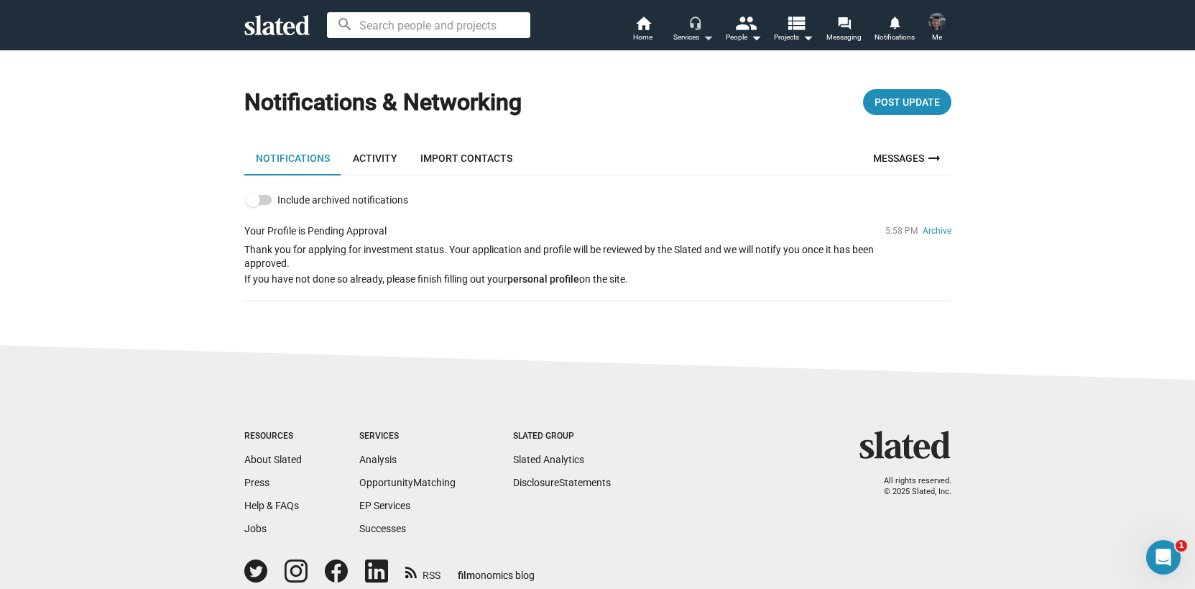
click at [699, 39] on mat-icon "arrow_drop_down" at bounding box center [707, 37] width 17 height 17
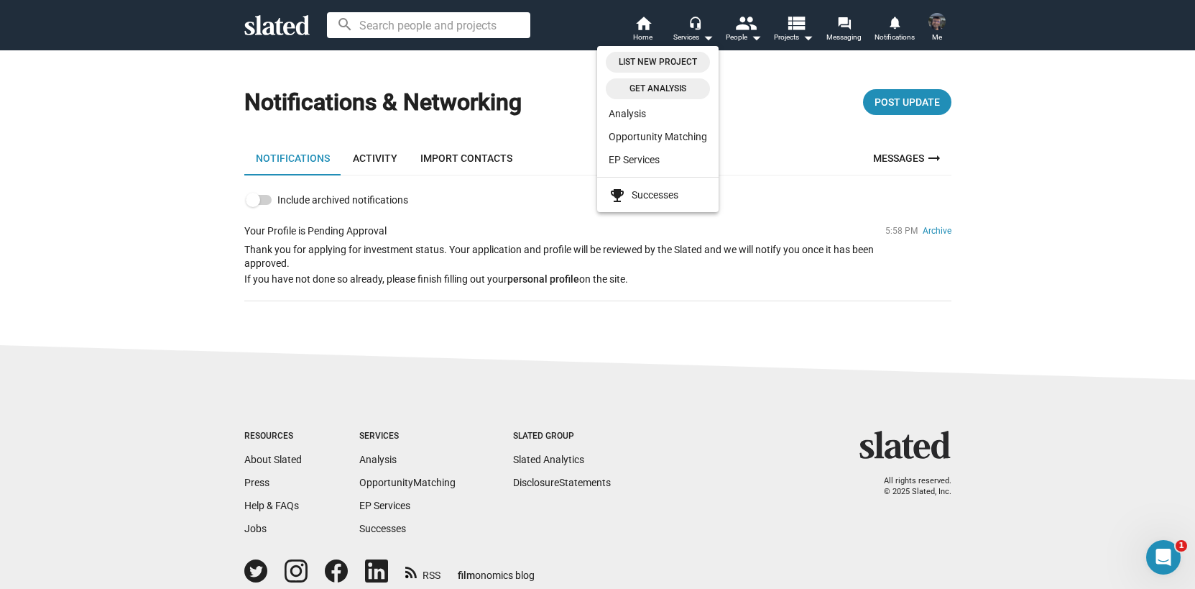
click at [743, 27] on div at bounding box center [597, 294] width 1195 height 589
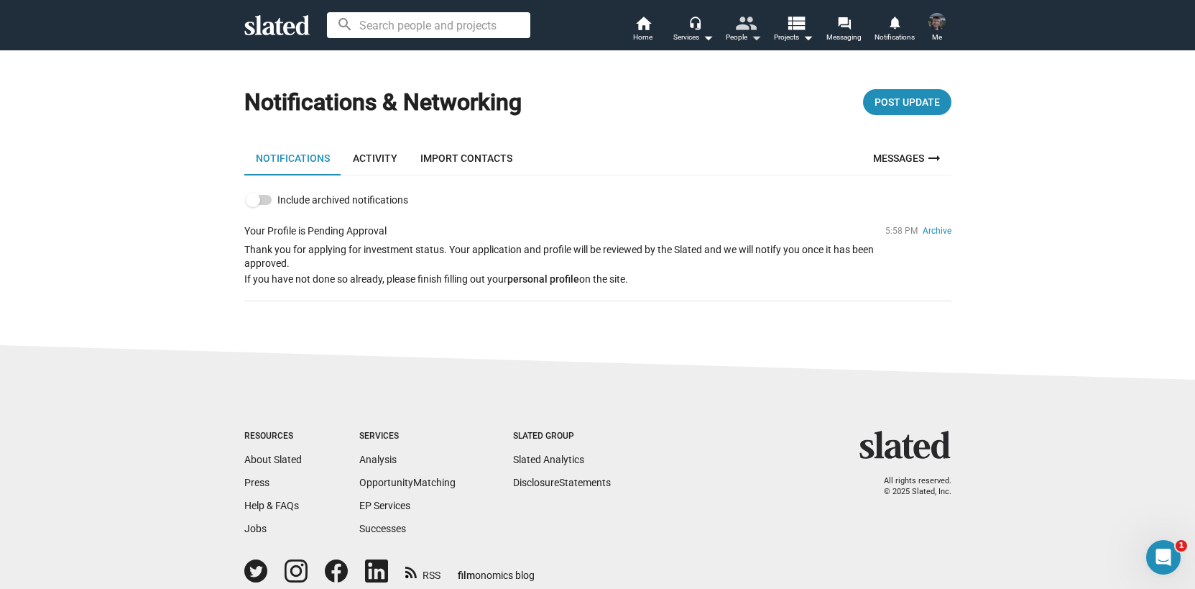
click at [748, 32] on mat-icon "people" at bounding box center [745, 22] width 21 height 21
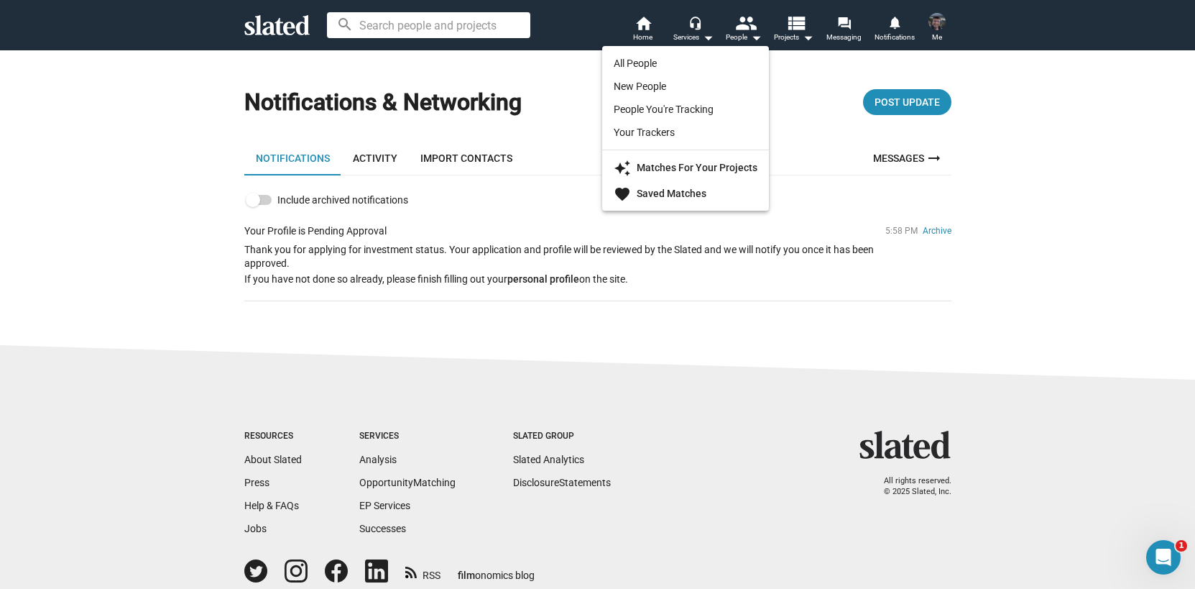
click at [801, 29] on div at bounding box center [597, 294] width 1195 height 589
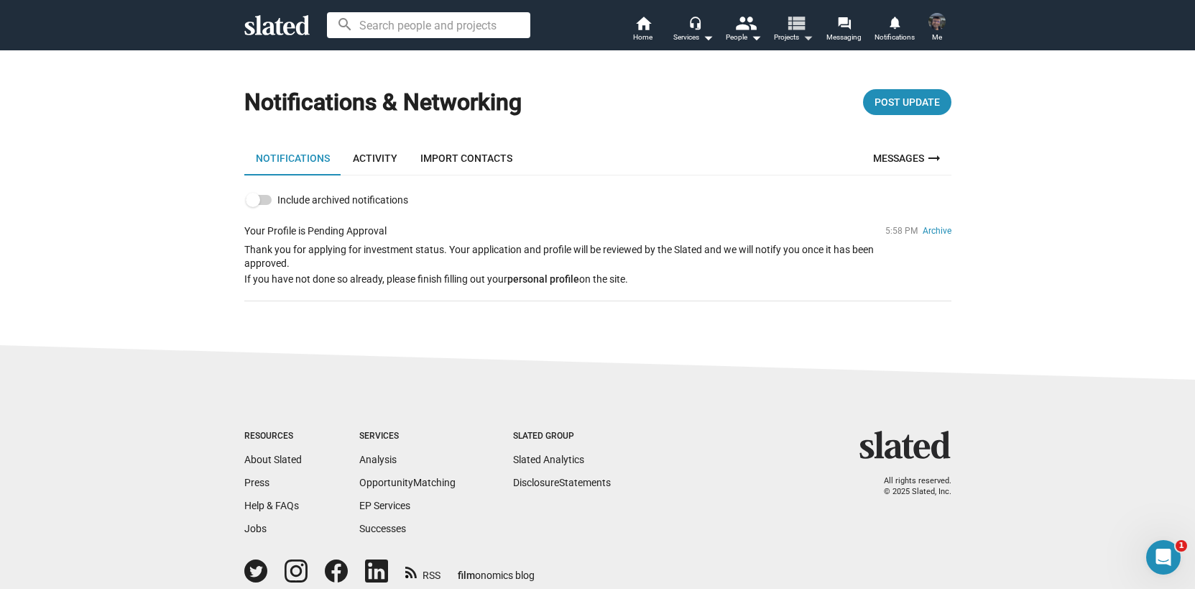
click at [806, 35] on mat-icon "arrow_drop_down" at bounding box center [807, 37] width 17 height 17
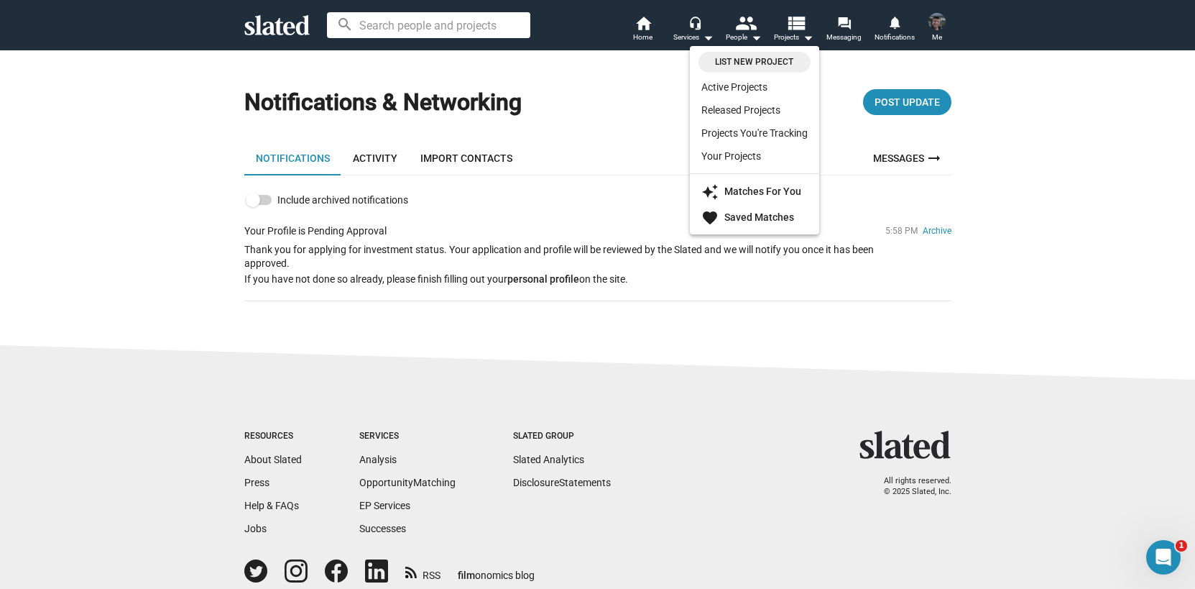
click at [696, 423] on div at bounding box center [597, 294] width 1195 height 589
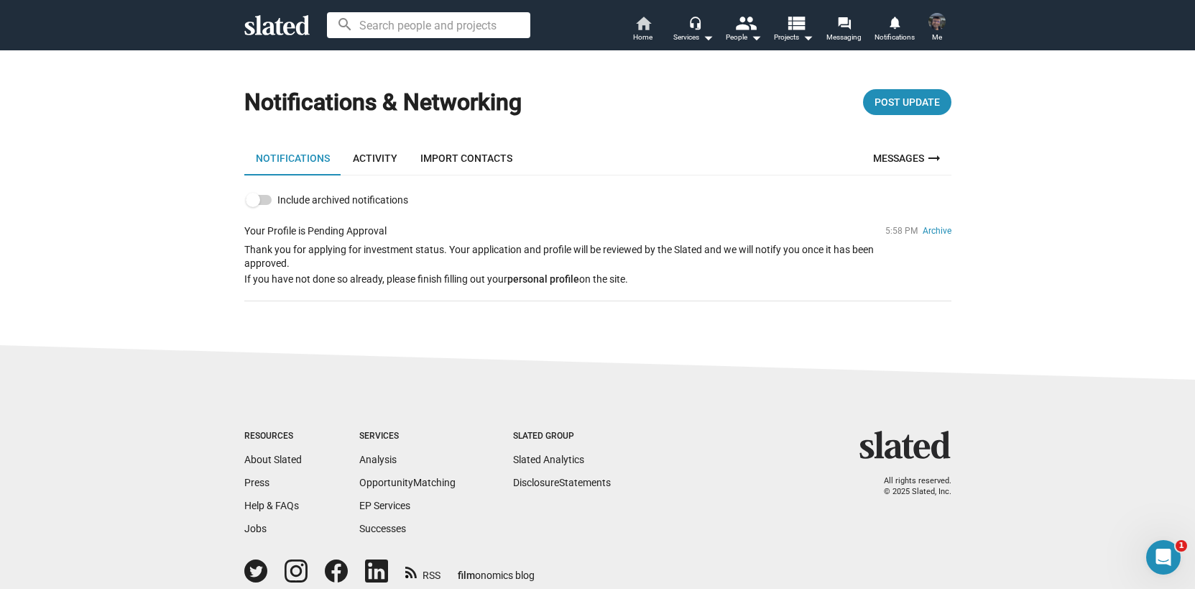
click at [647, 32] on span "Home" at bounding box center [642, 37] width 19 height 17
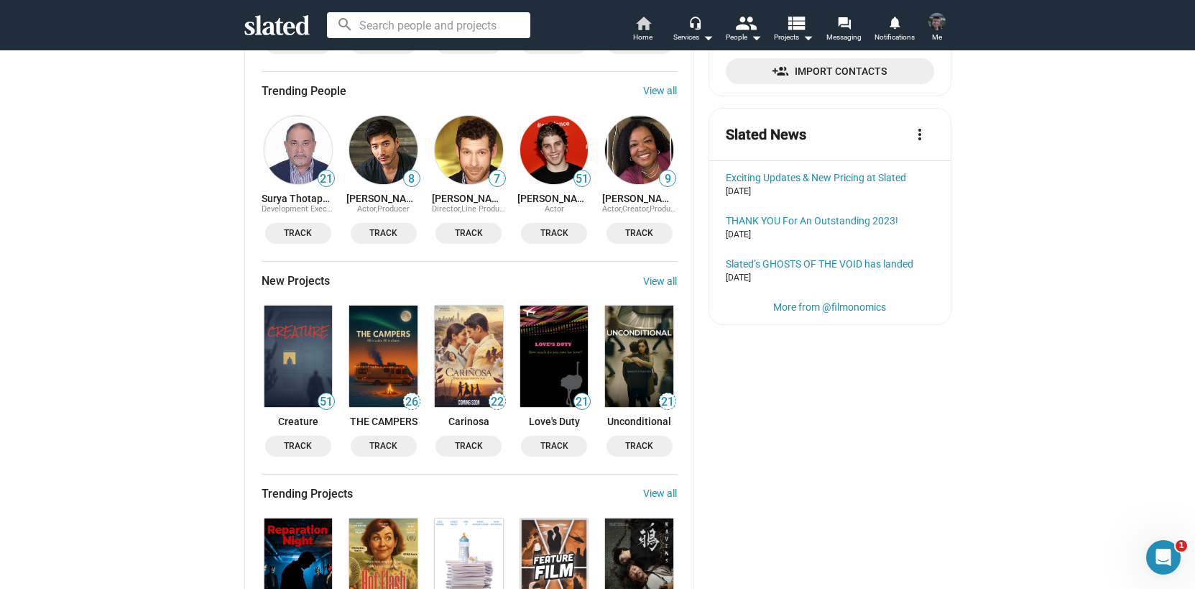
scroll to position [633, 0]
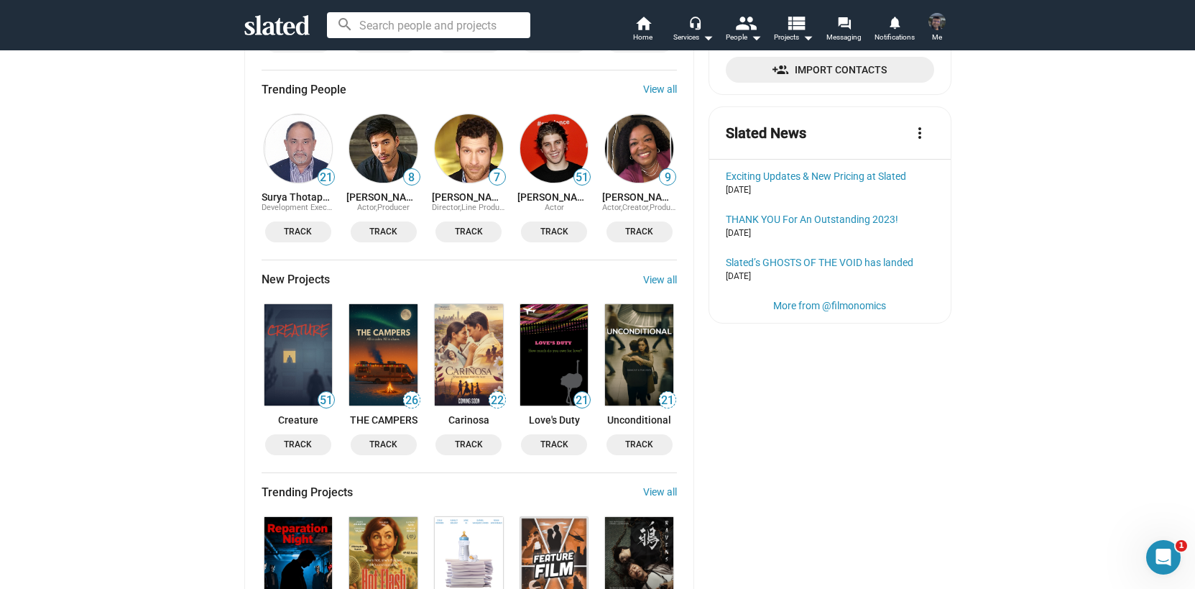
click at [298, 166] on img at bounding box center [298, 148] width 68 height 68
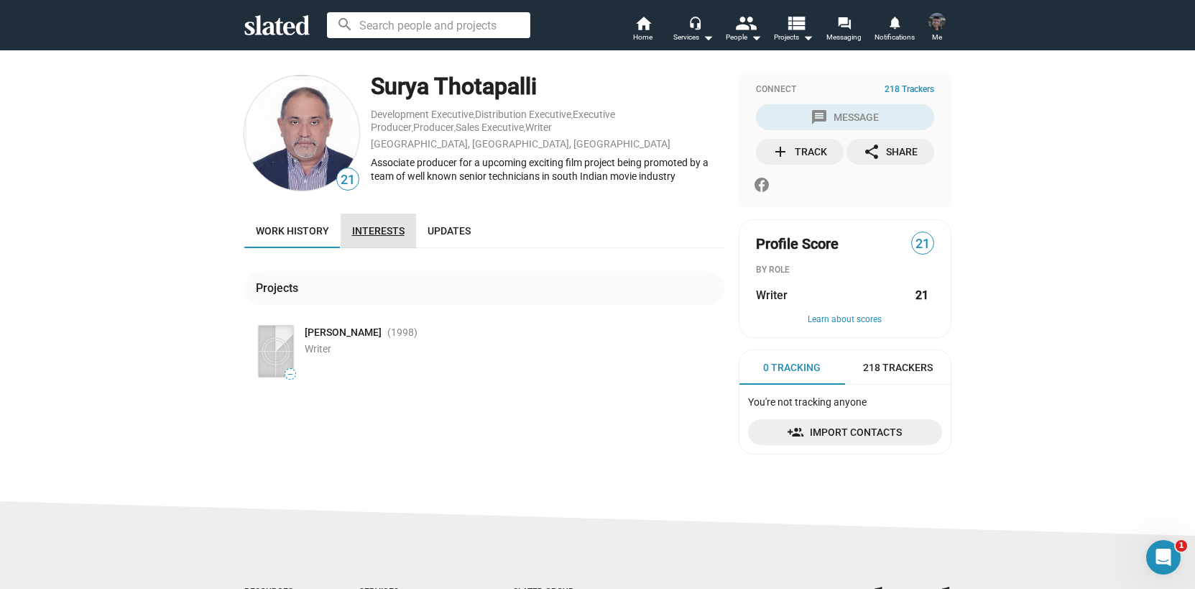
click at [379, 229] on span "Interests" at bounding box center [378, 230] width 52 height 11
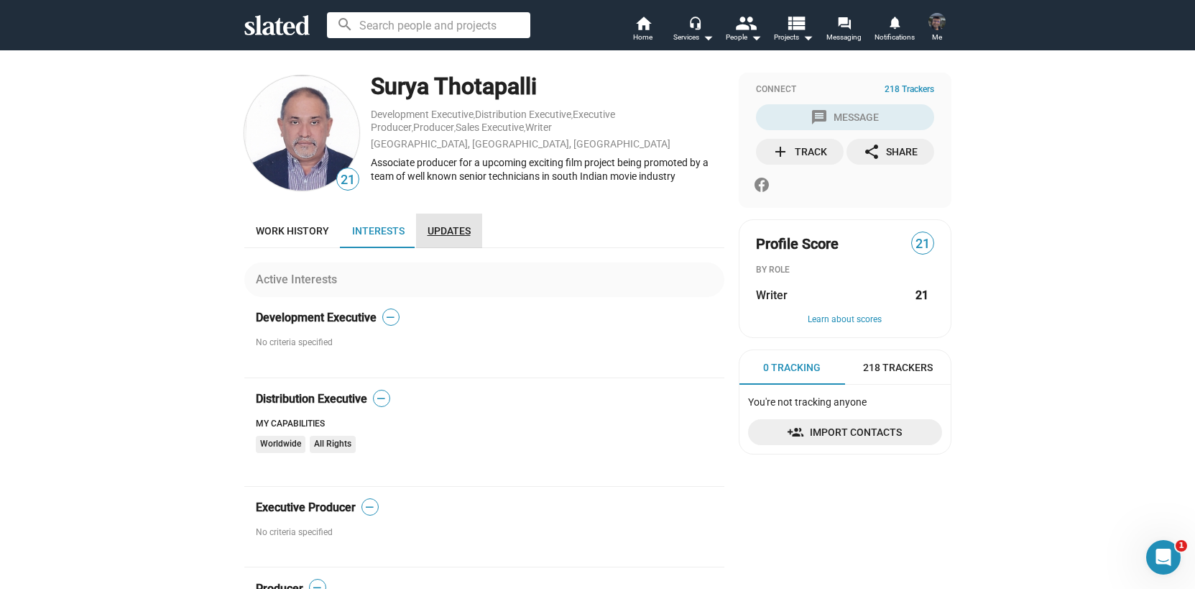
click at [467, 236] on link "Updates" at bounding box center [449, 230] width 66 height 34
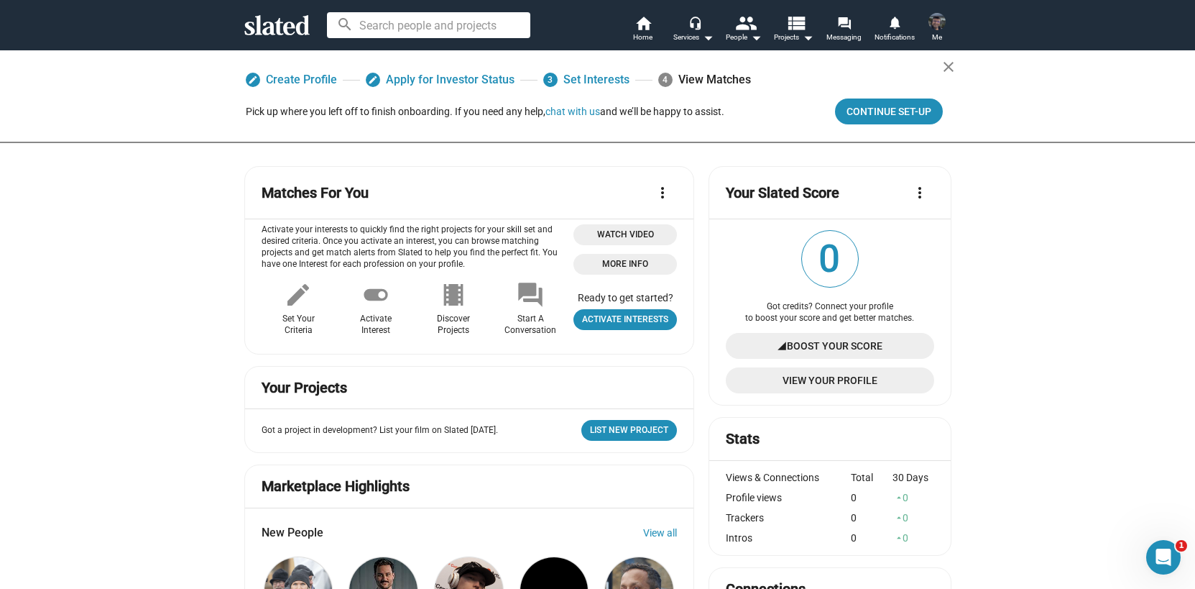
click at [937, 31] on span "Me" at bounding box center [937, 37] width 10 height 17
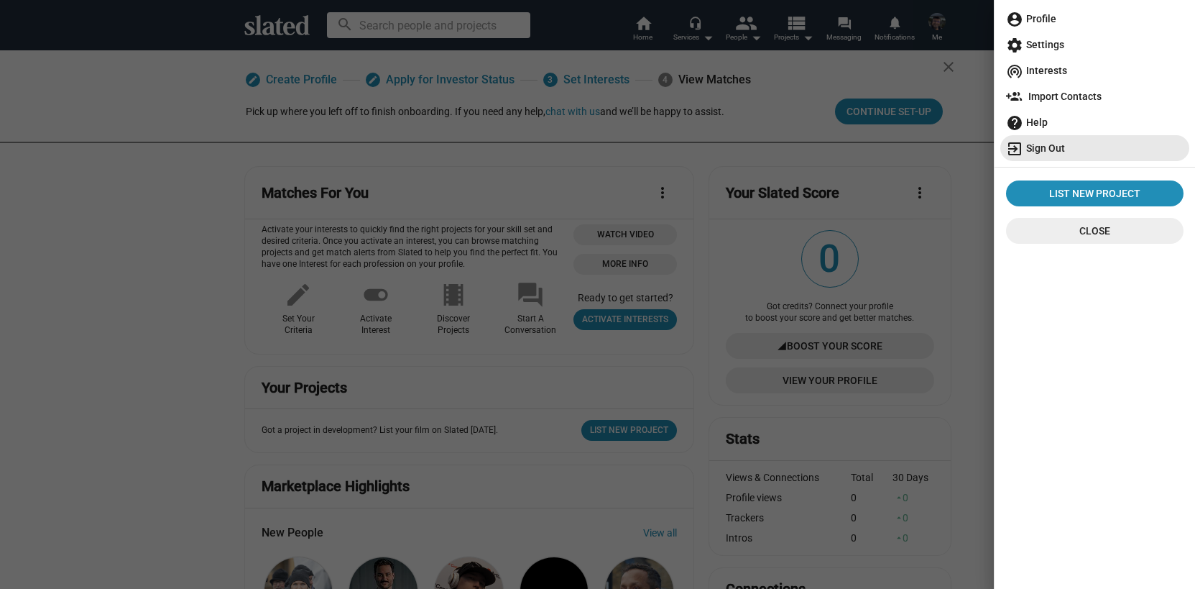
click at [1044, 155] on span "exit_to_app Sign Out" at bounding box center [1095, 148] width 178 height 26
